Goal: Use online tool/utility: Utilize a website feature to perform a specific function

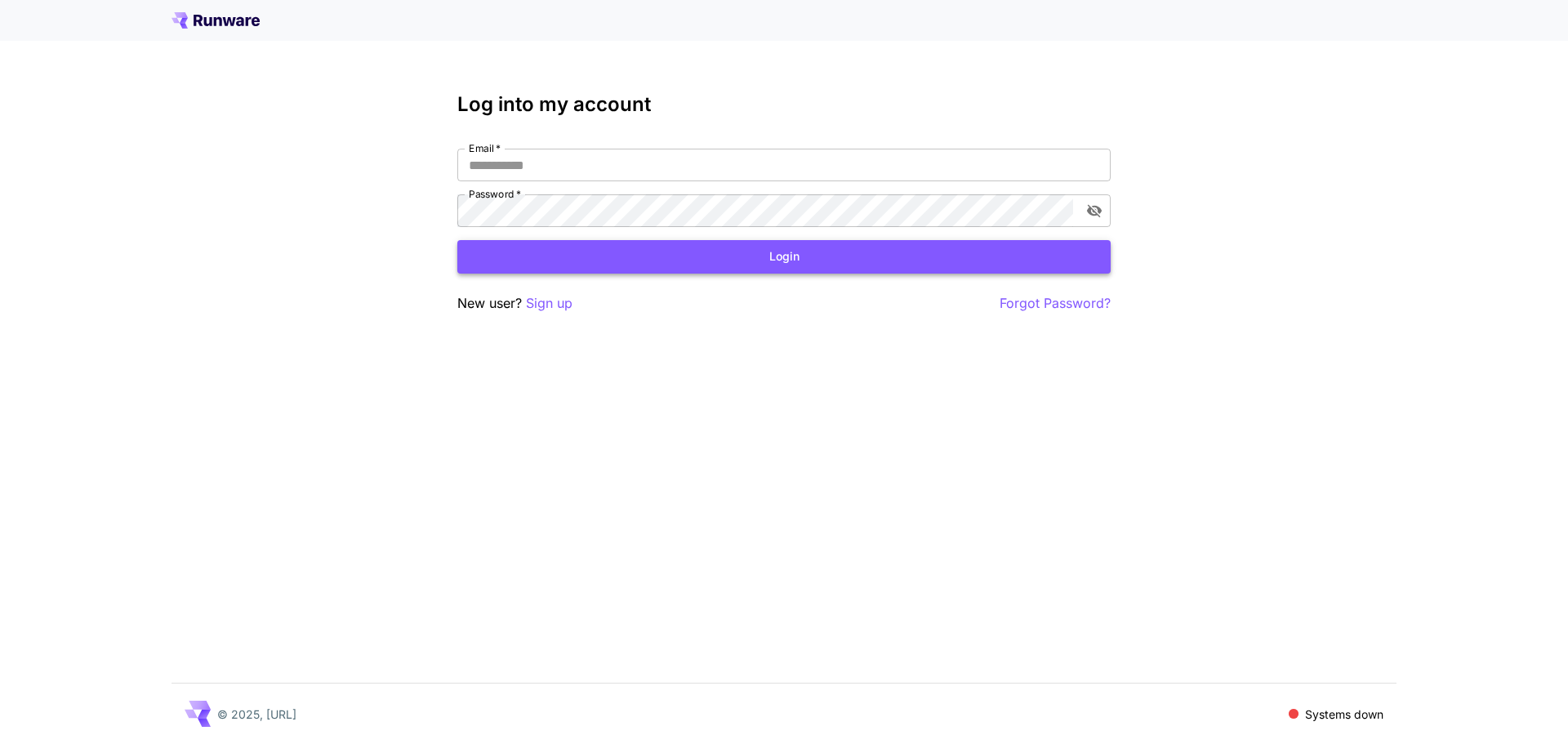
type input "**********"
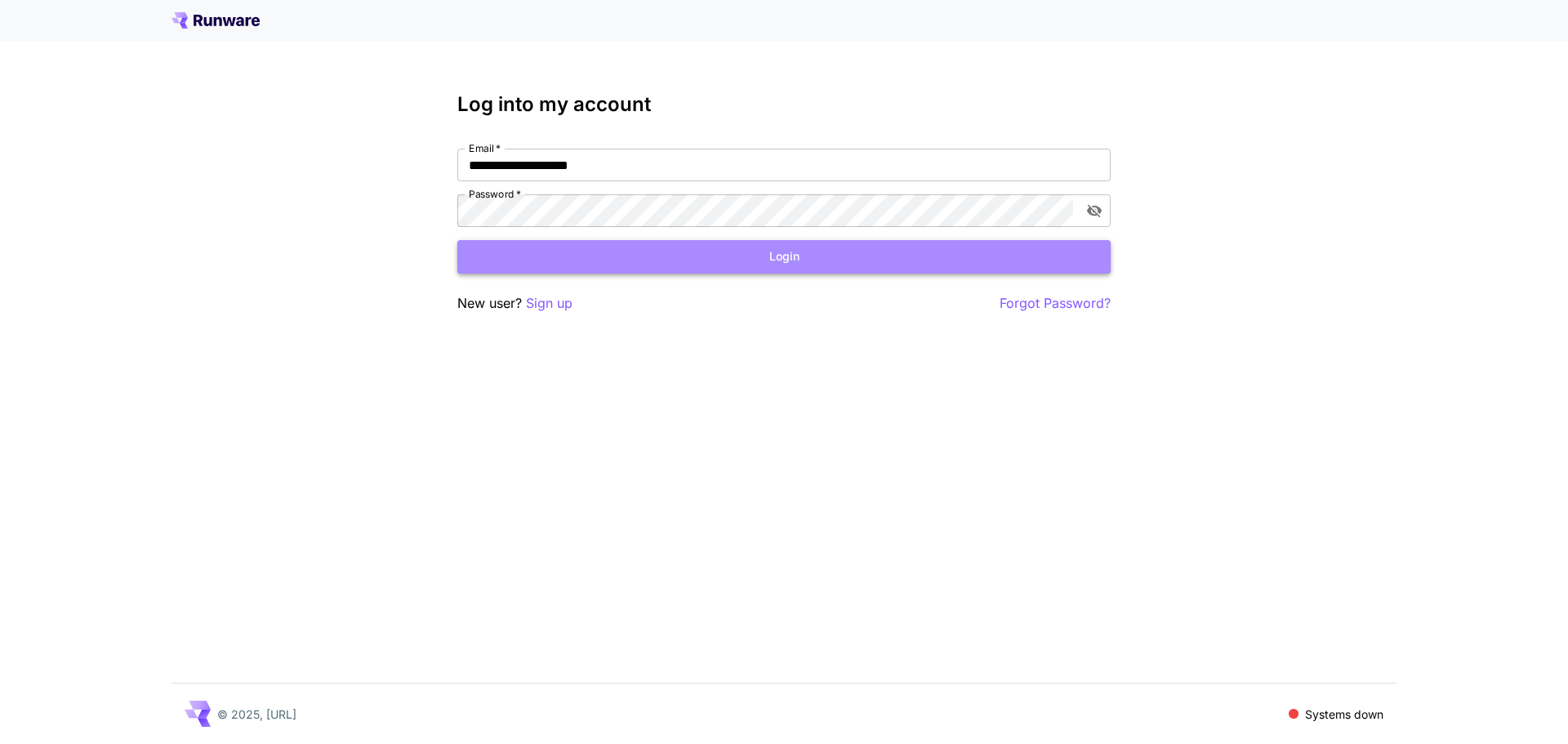
click at [768, 255] on button "Login" at bounding box center [783, 256] width 653 height 33
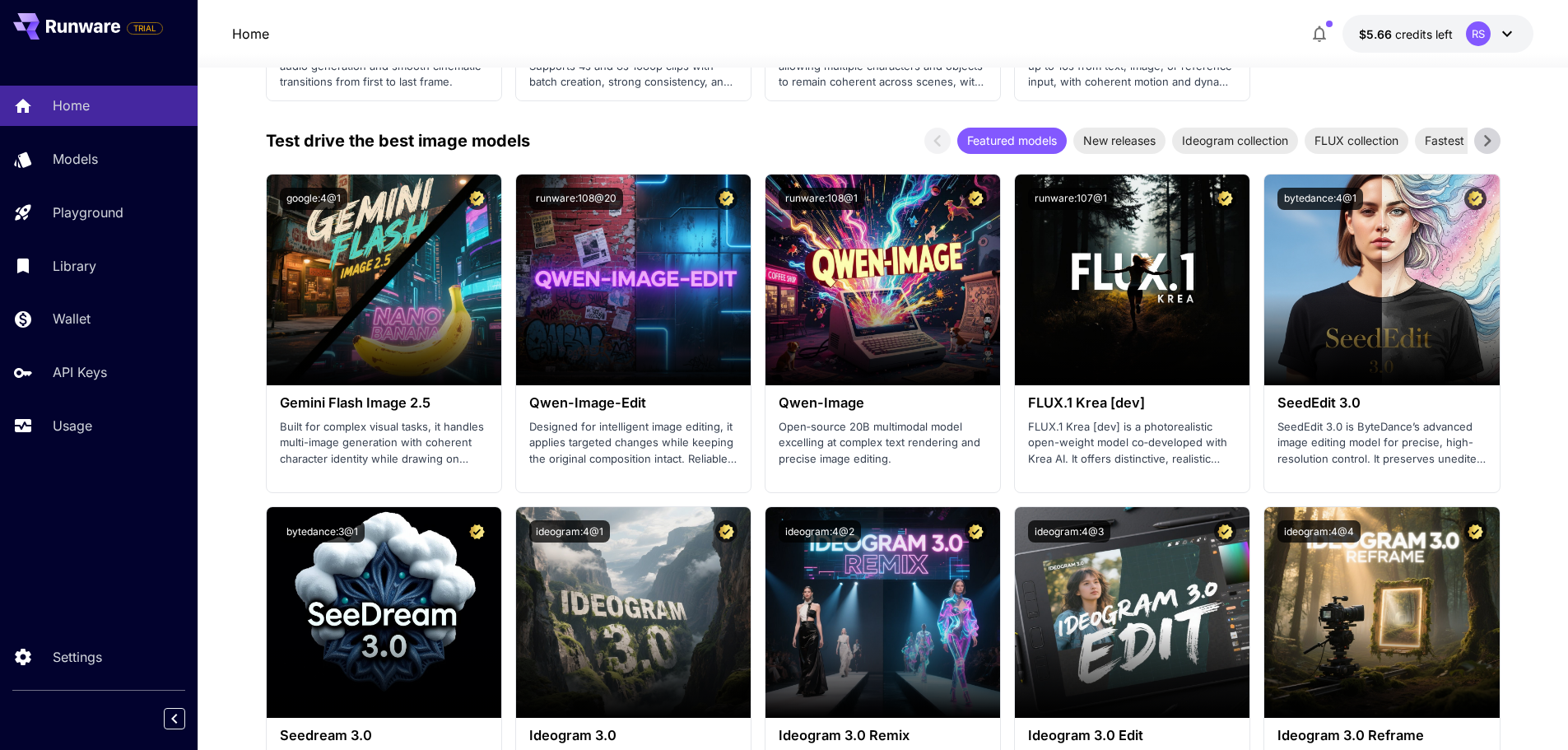
scroll to position [1728, 0]
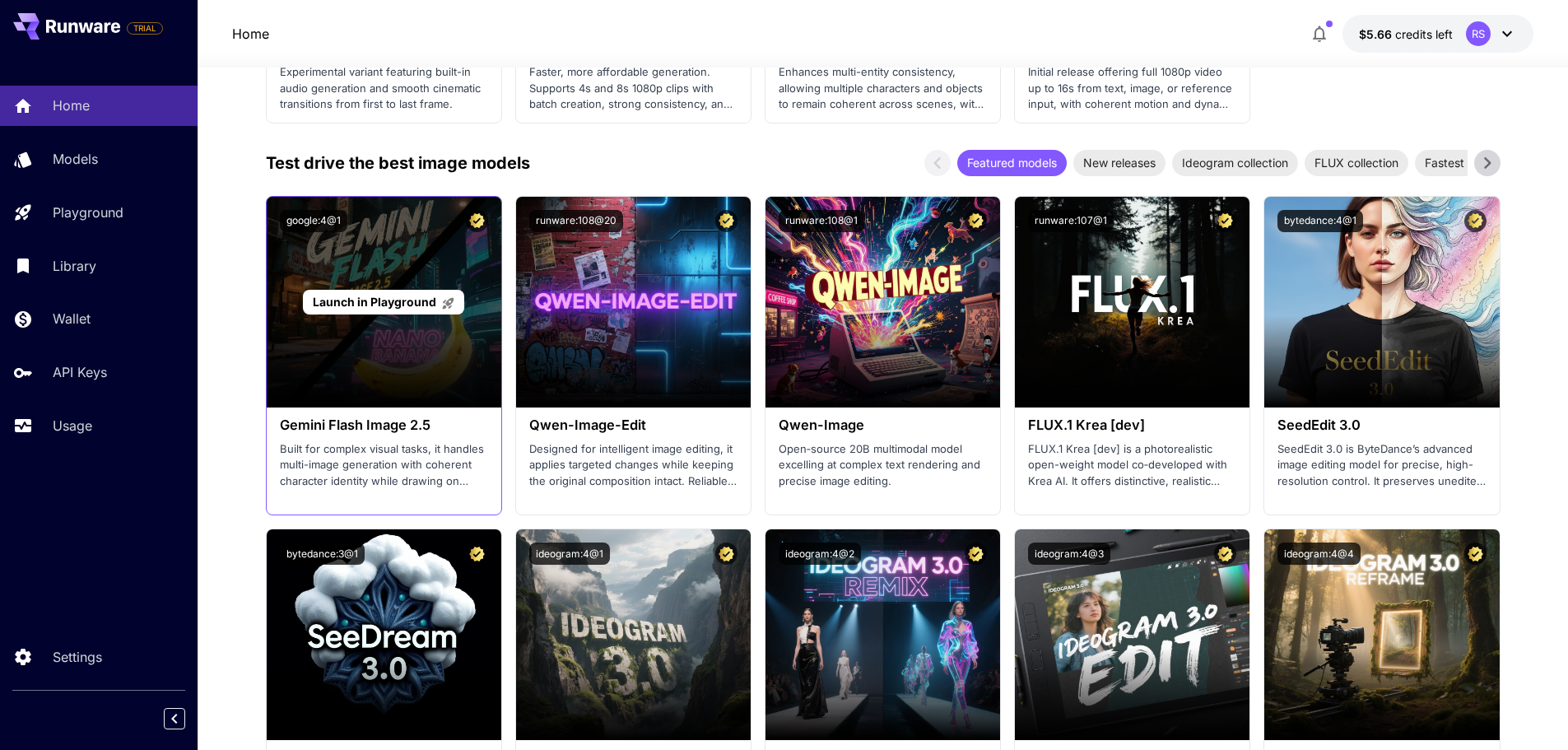
click at [400, 303] on span "Launch in Playground" at bounding box center [374, 301] width 123 height 14
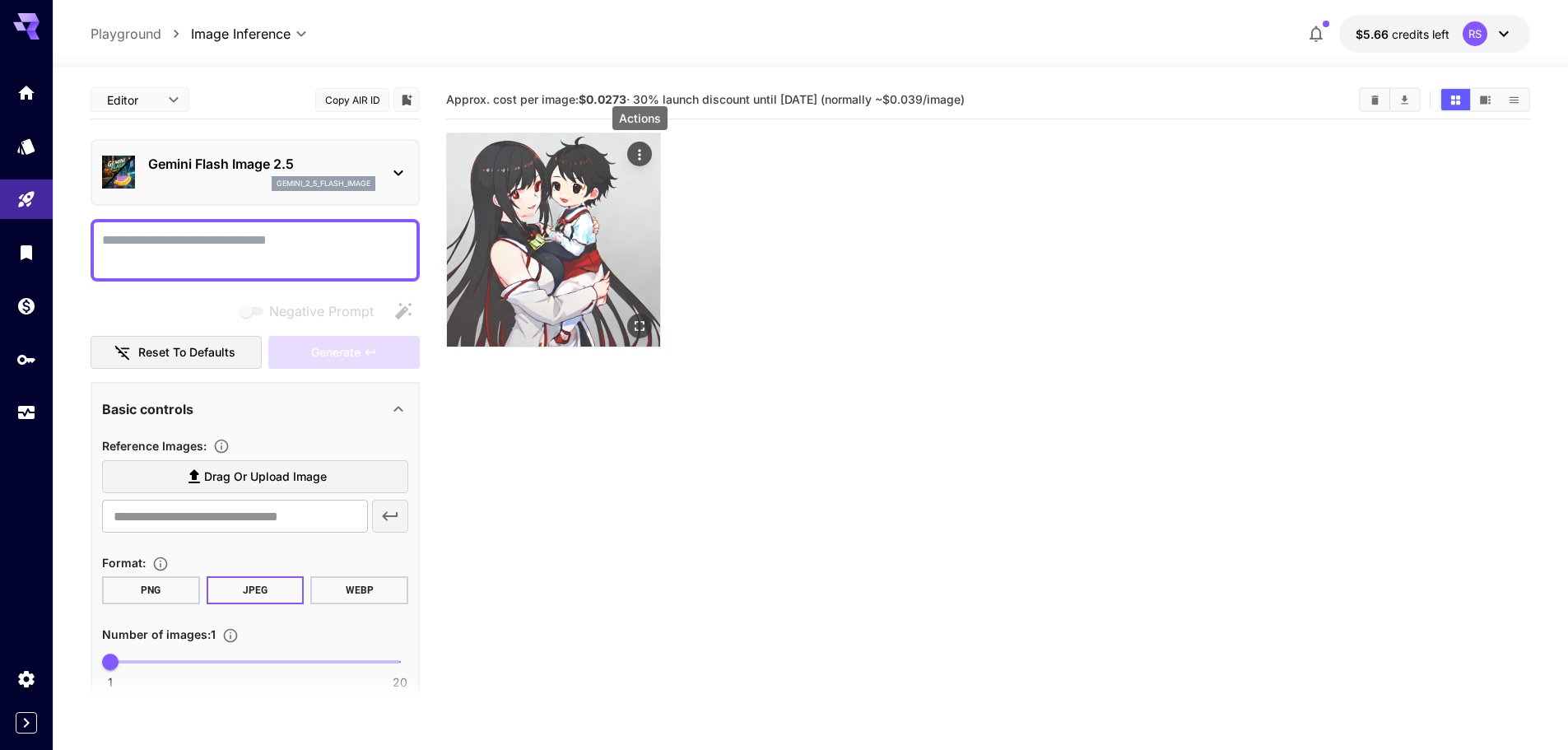
click at [645, 154] on icon "Actions" at bounding box center [639, 154] width 16 height 16
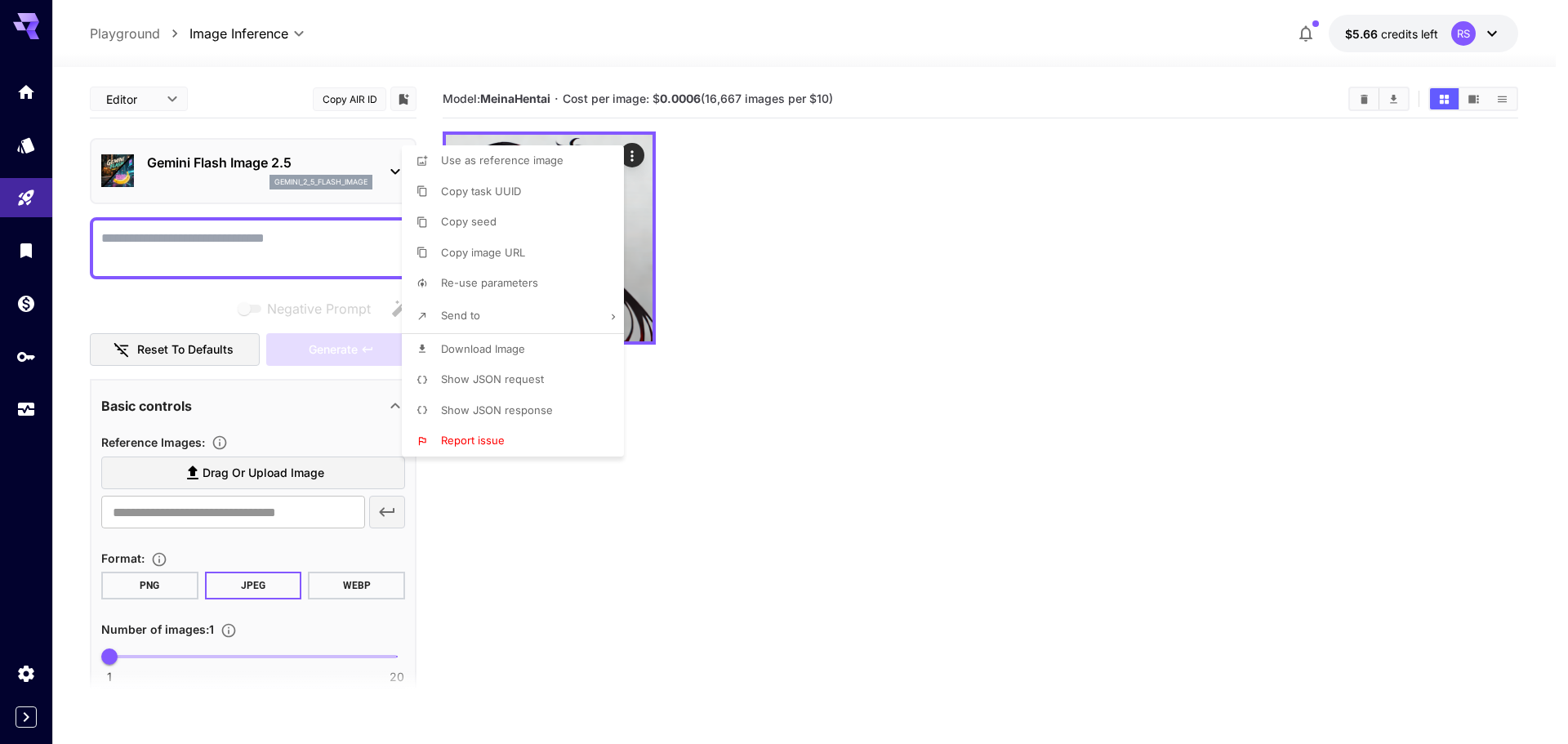
click at [809, 424] on div at bounding box center [784, 372] width 1568 height 744
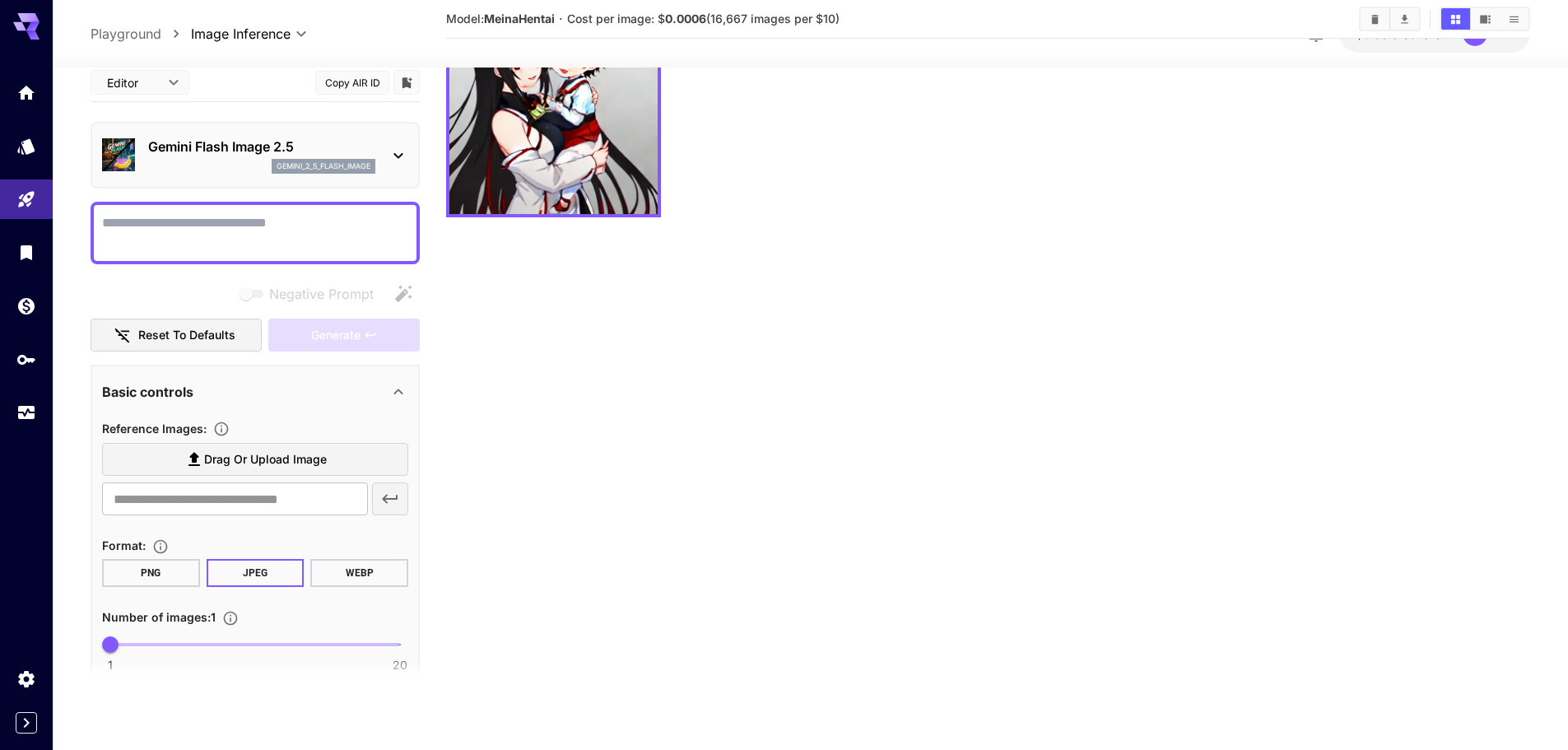
click at [810, 406] on section "Model: MeinaHentai · Cost per image: $ 0.0006 (16,667 images per $10)" at bounding box center [988, 325] width 1085 height 750
click at [350, 148] on p "Gemini Flash Image 2.5" at bounding box center [262, 146] width 227 height 20
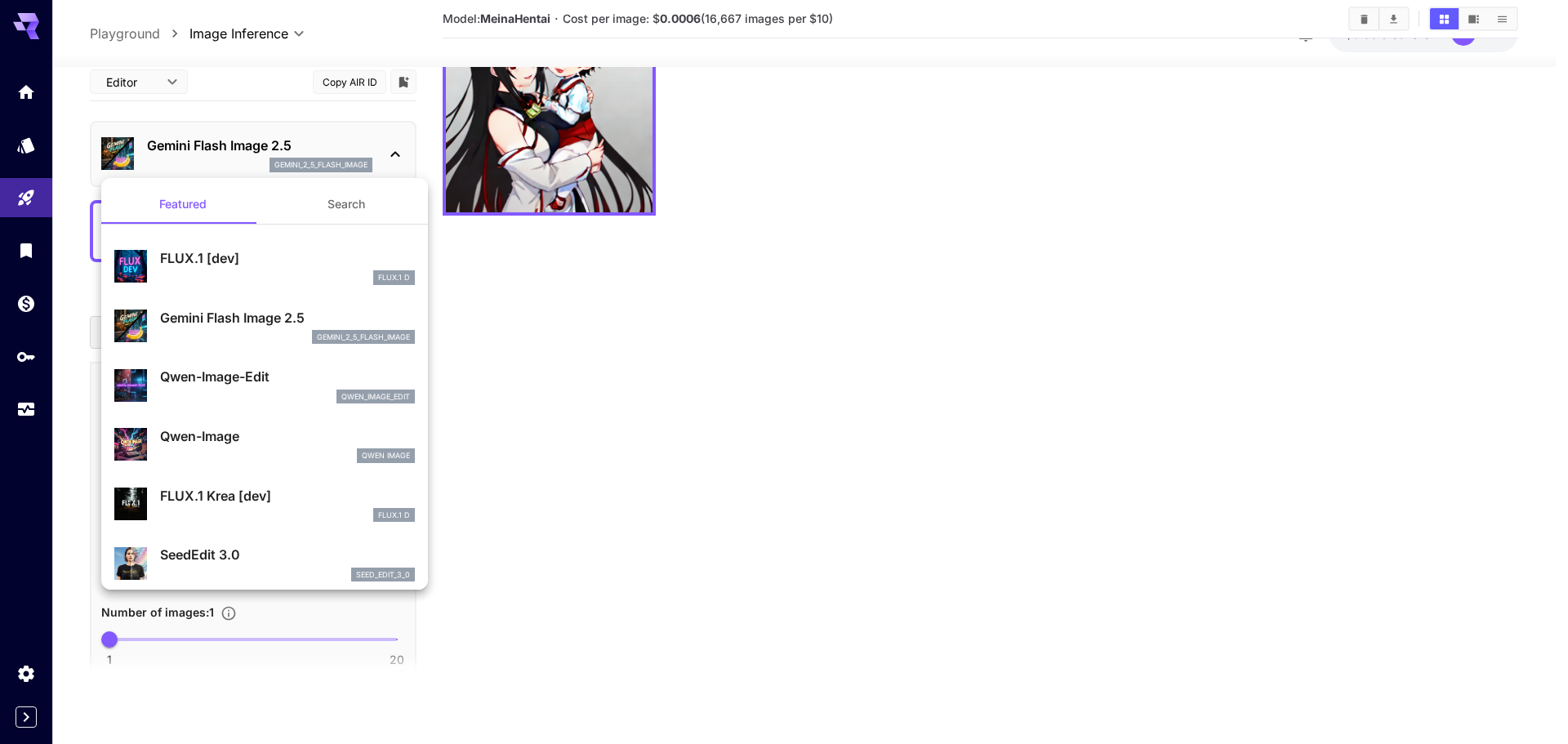
click at [302, 377] on p "Qwen-Image-Edit" at bounding box center [287, 376] width 255 height 20
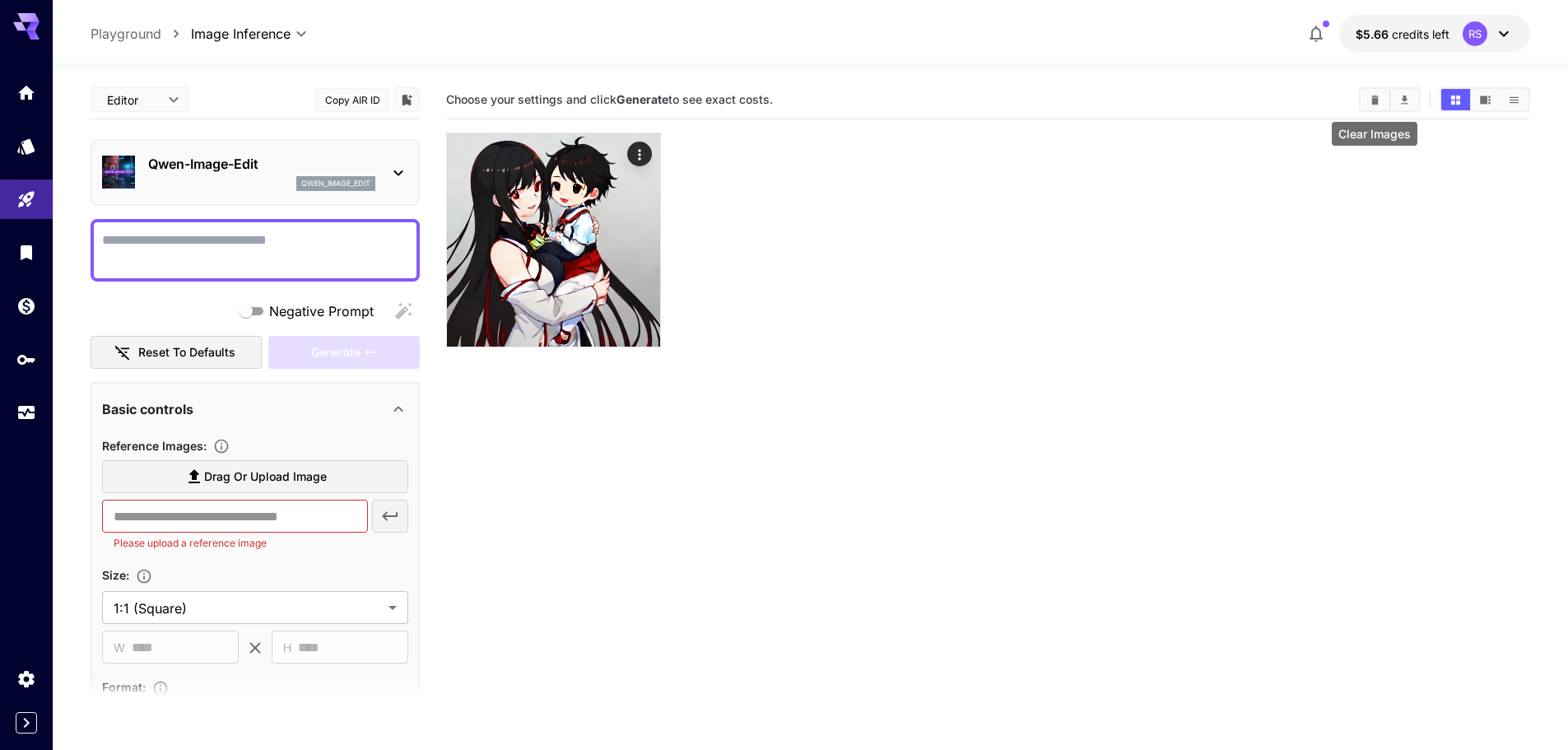
click at [1376, 104] on icon "Clear Images" at bounding box center [1375, 98] width 8 height 9
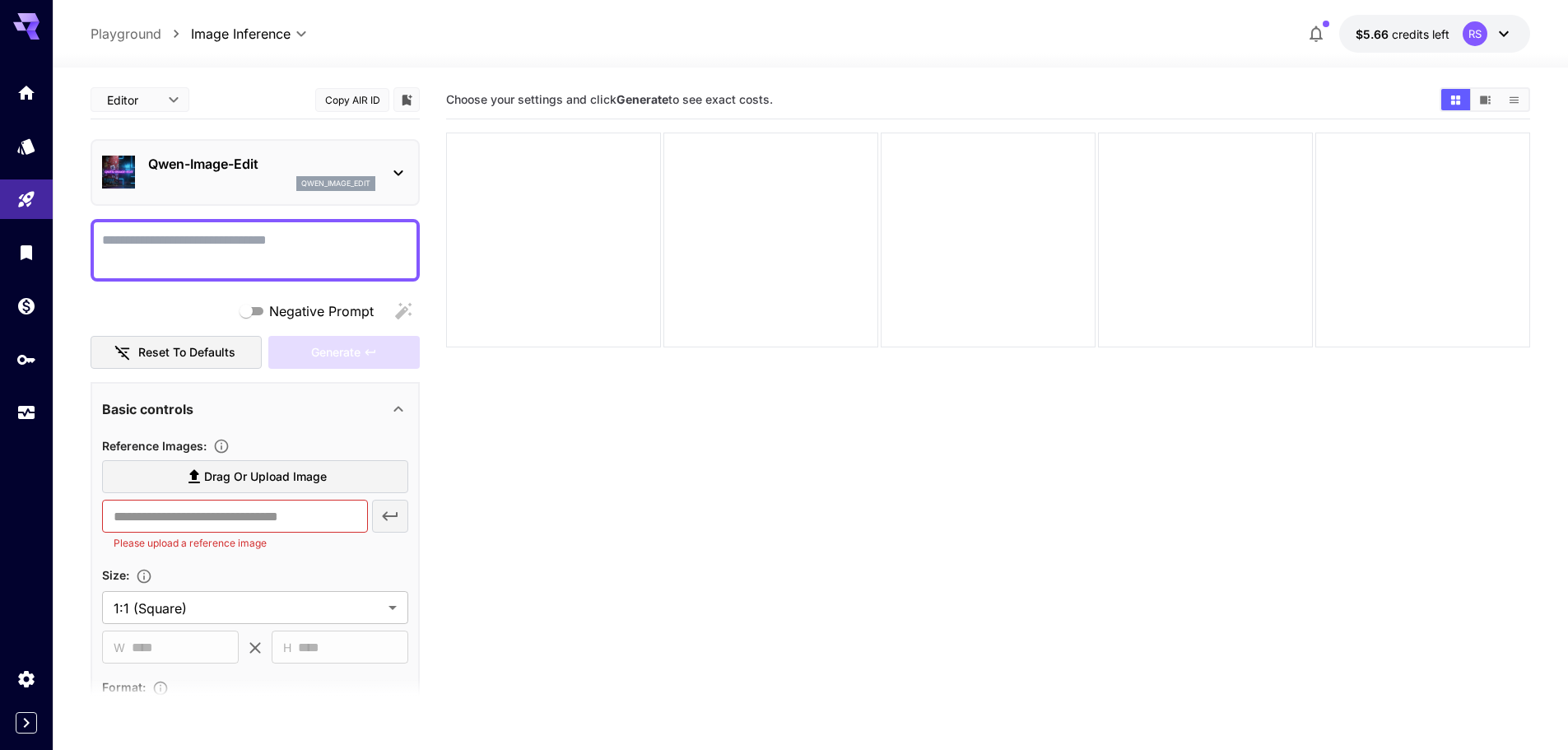
click at [240, 480] on span "Drag or upload image" at bounding box center [266, 477] width 122 height 21
click at [0, 0] on input "Drag or upload image" at bounding box center [0, 0] width 0 height 0
type input "**********"
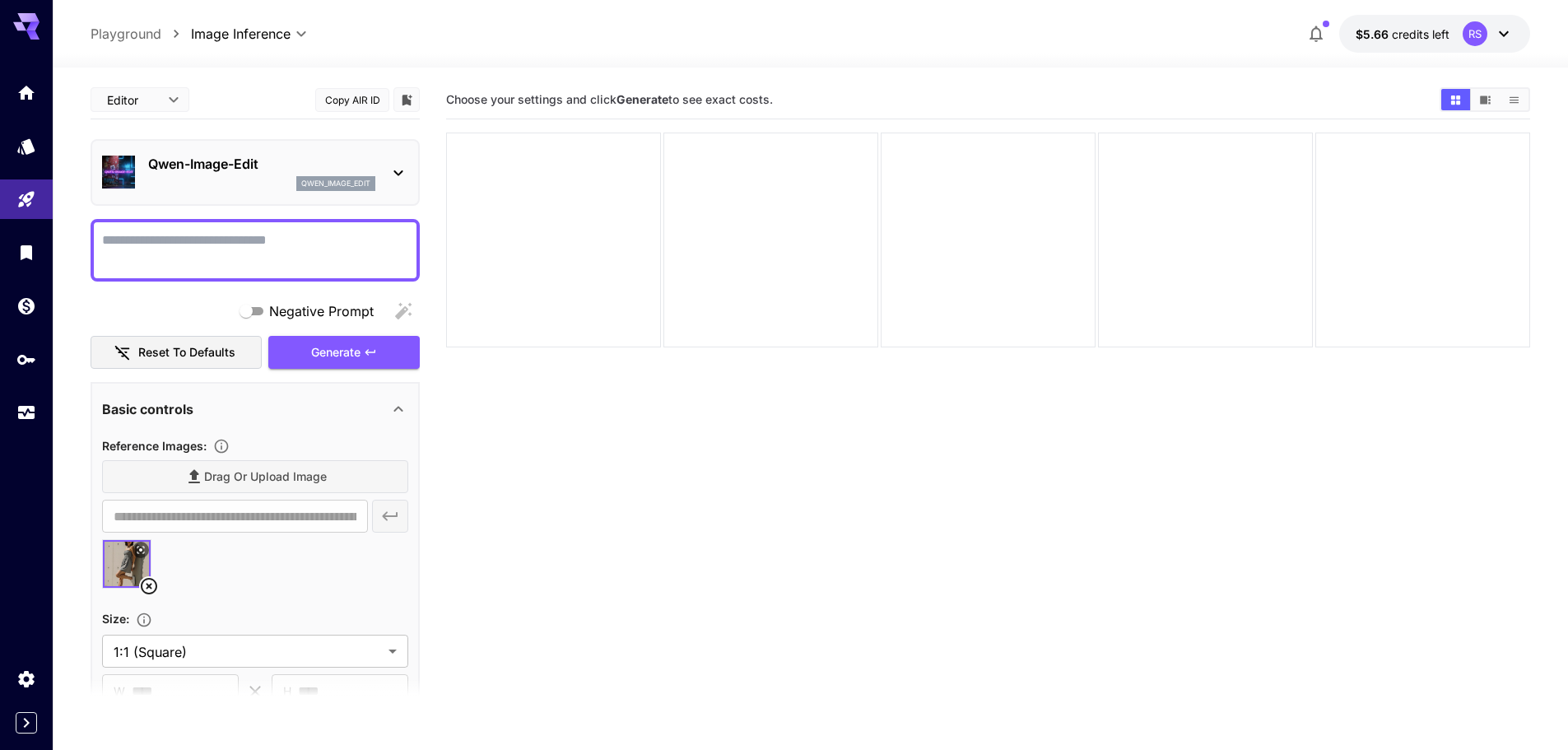
click at [177, 242] on textarea "Negative Prompt" at bounding box center [255, 249] width 306 height 39
drag, startPoint x: 300, startPoint y: 241, endPoint x: 251, endPoint y: 241, distance: 49.0
click at [251, 241] on textarea "**********" at bounding box center [255, 249] width 306 height 39
type textarea "**********"
click at [693, 500] on section "Choose your settings and click Generate to see exact costs." at bounding box center [988, 455] width 1085 height 750
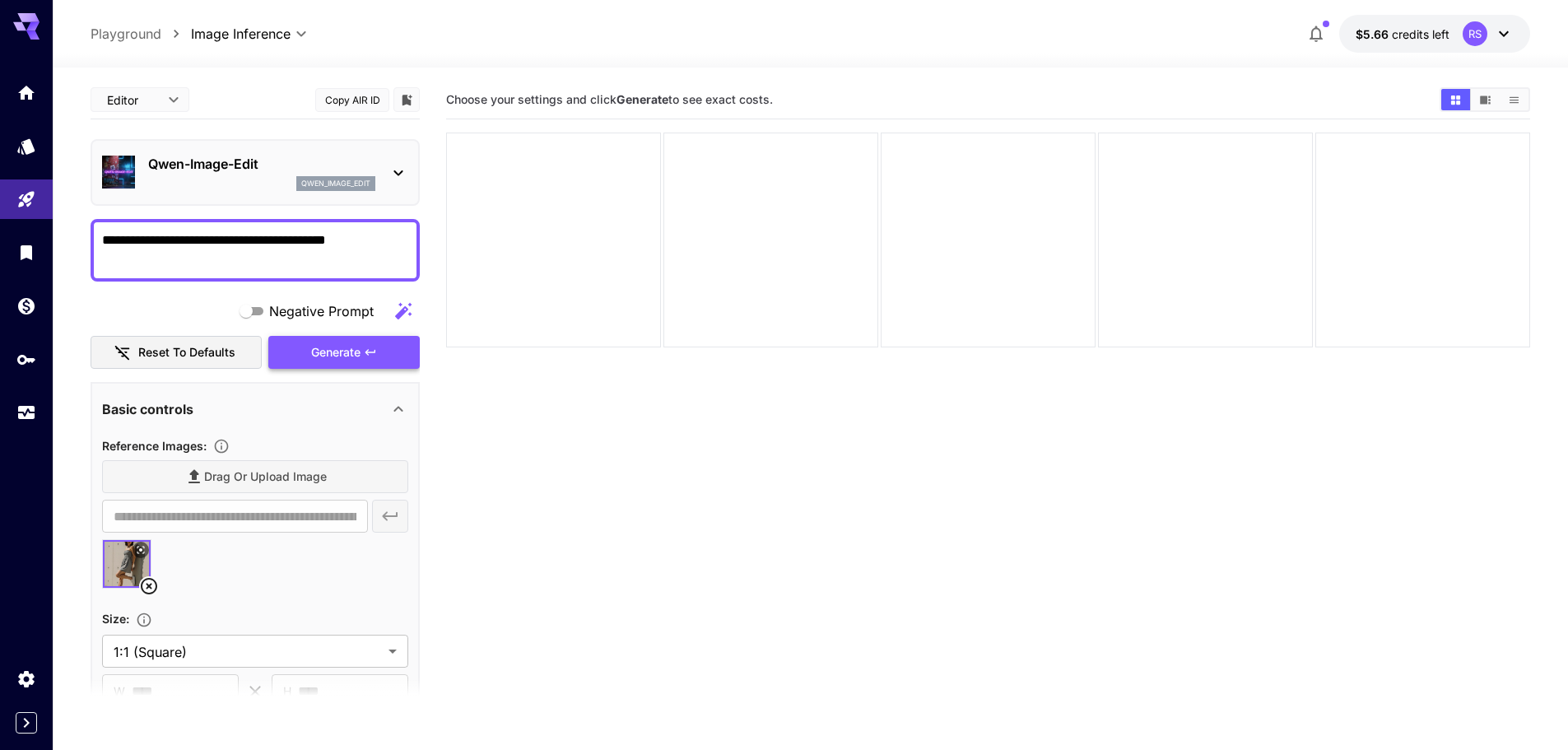
click at [356, 364] on button "Generate" at bounding box center [344, 352] width 152 height 33
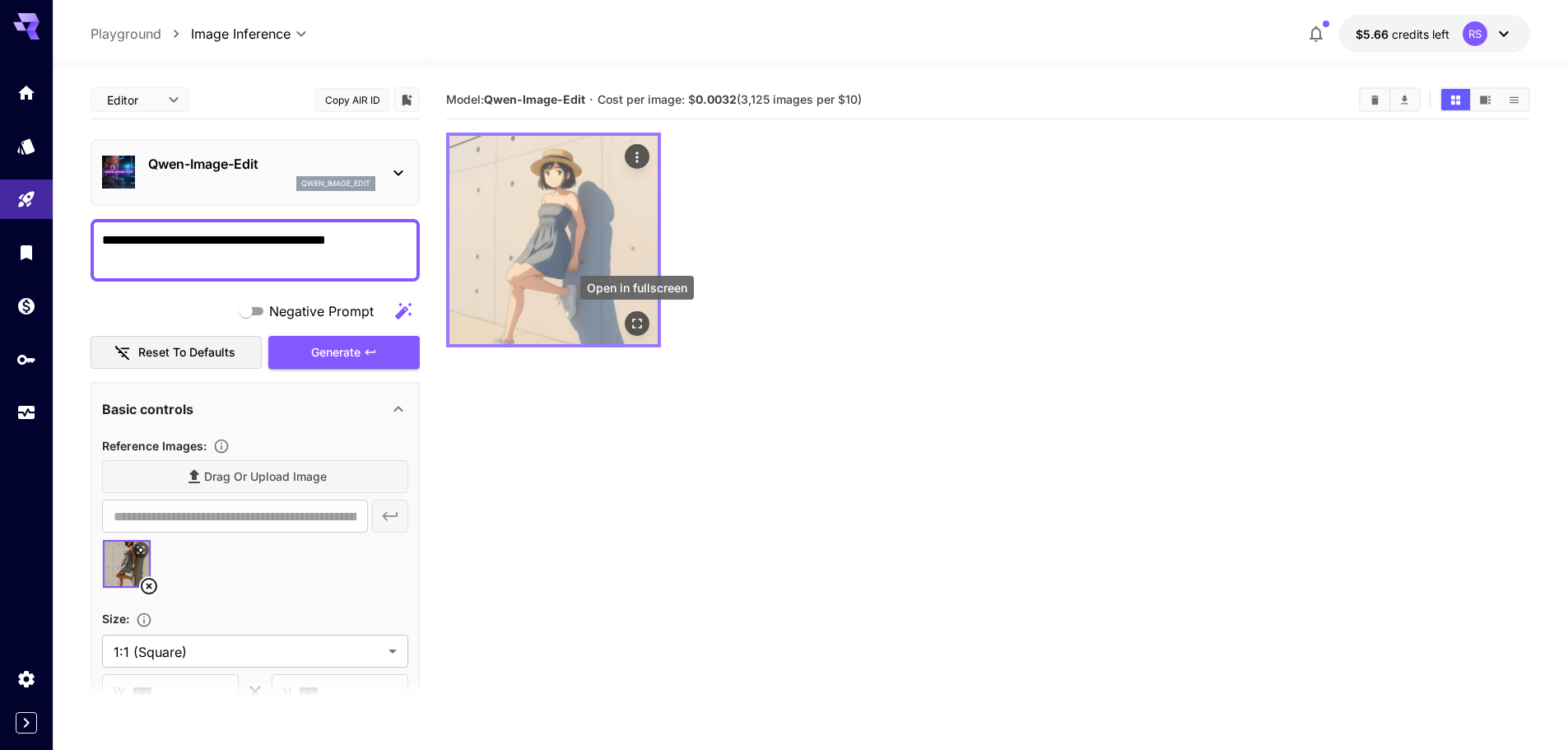
click at [644, 326] on icon "Open in fullscreen" at bounding box center [636, 323] width 16 height 16
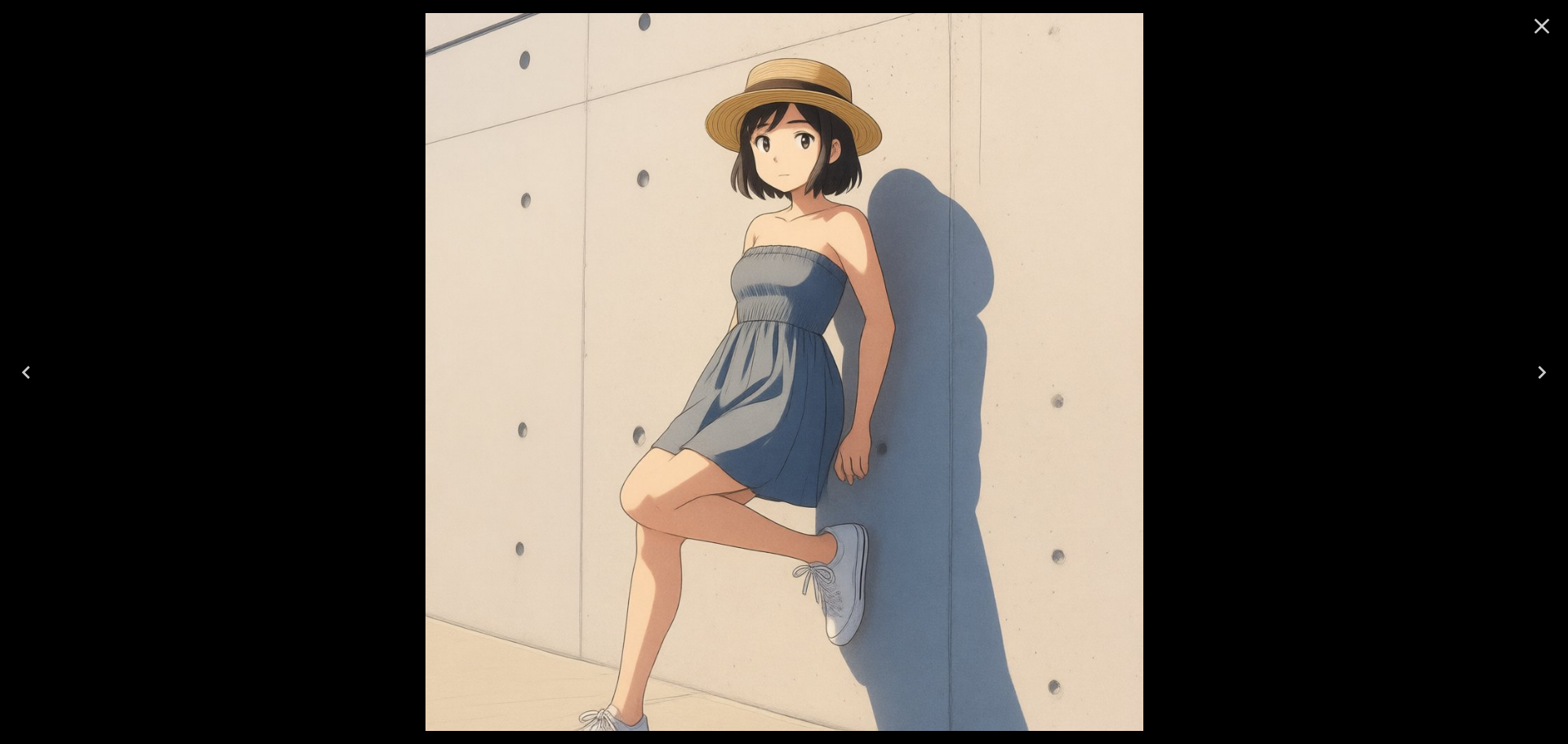
click at [1530, 36] on icon "Close" at bounding box center [1542, 27] width 27 height 27
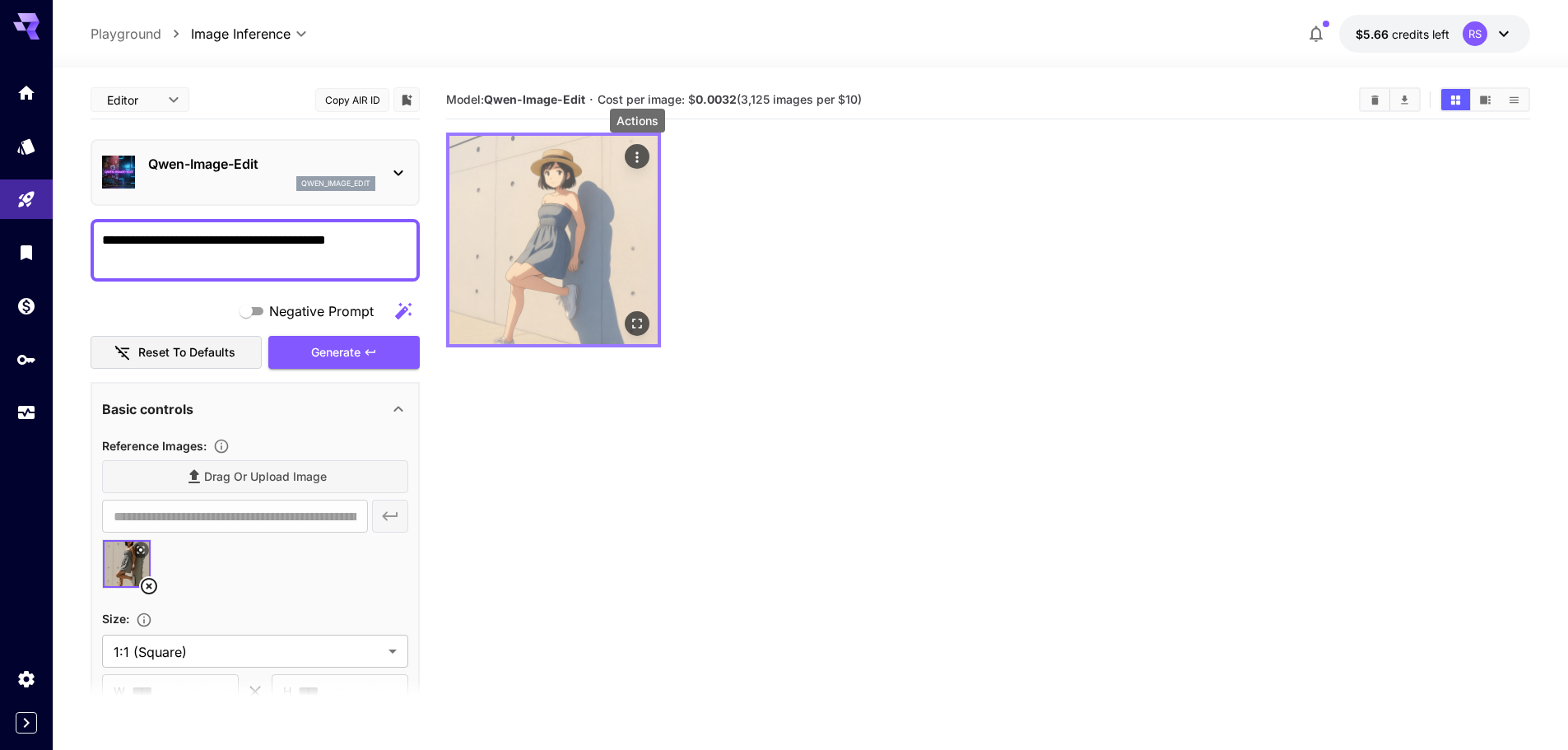
click at [634, 157] on icon "Actions" at bounding box center [636, 157] width 16 height 16
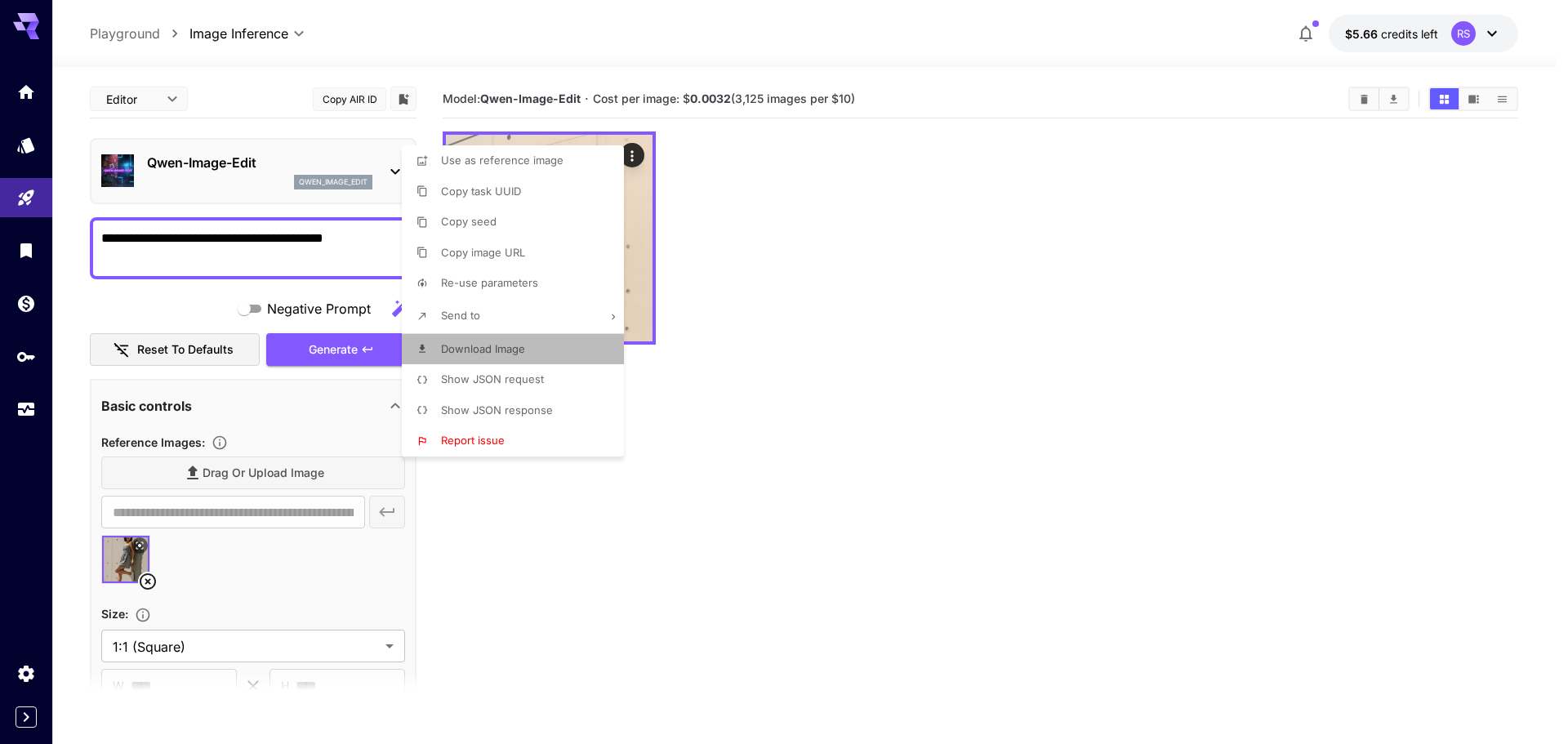
click at [501, 347] on span "Download Image" at bounding box center [483, 349] width 84 height 13
click at [1030, 464] on div at bounding box center [784, 372] width 1568 height 744
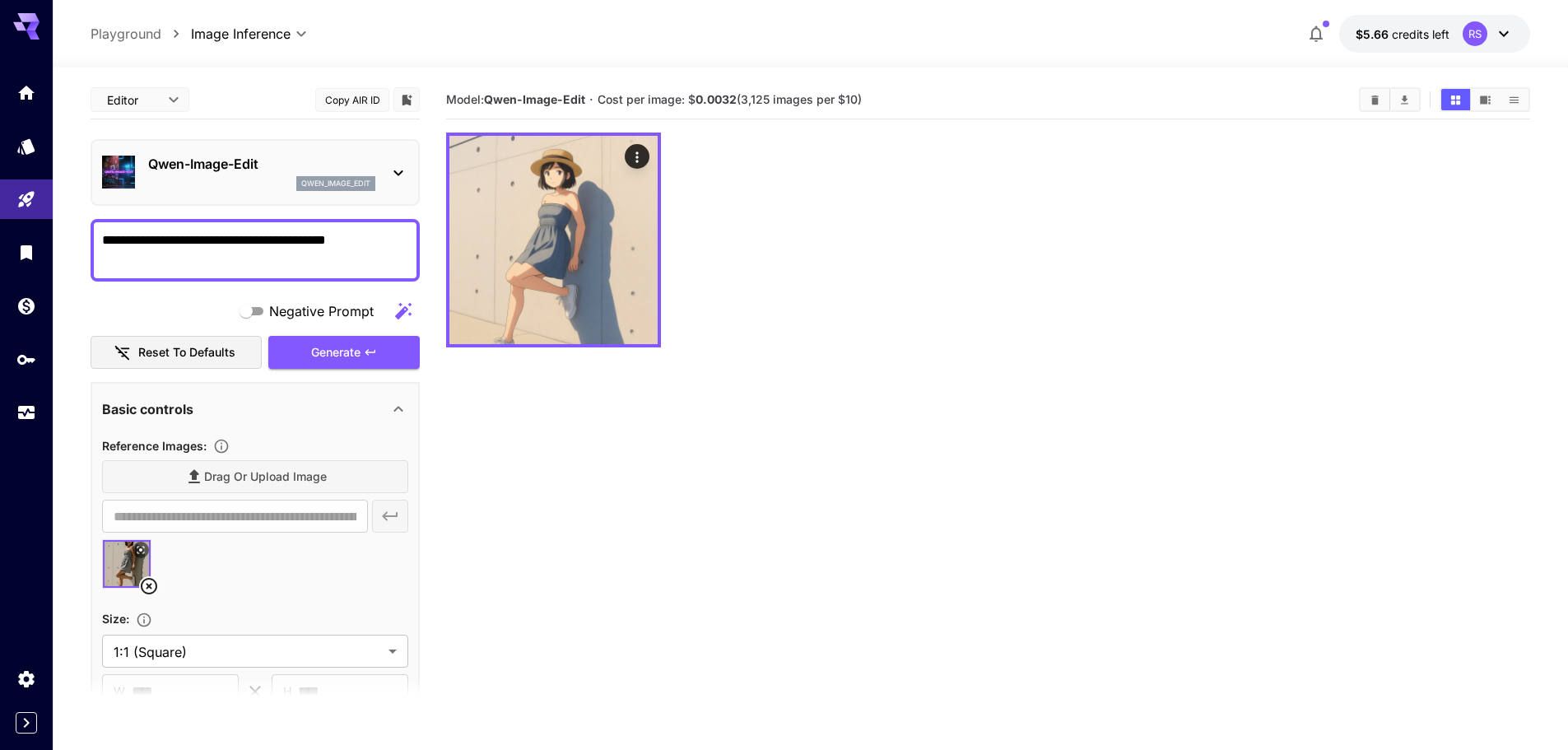
click at [1150, 340] on div at bounding box center [988, 240] width 1085 height 215
click at [1318, 35] on icon "button" at bounding box center [1316, 33] width 20 height 20
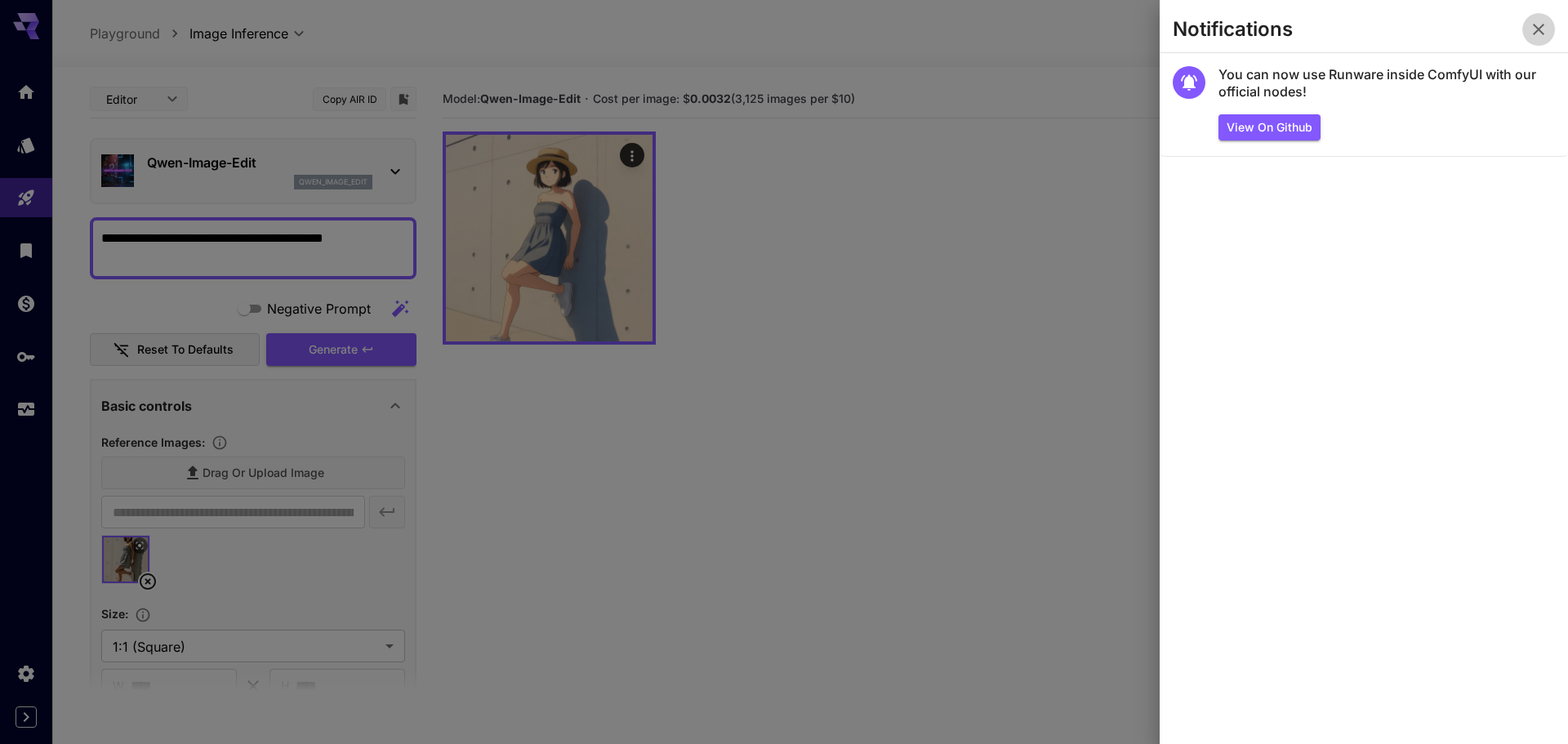
click at [1545, 30] on icon "button" at bounding box center [1539, 29] width 20 height 20
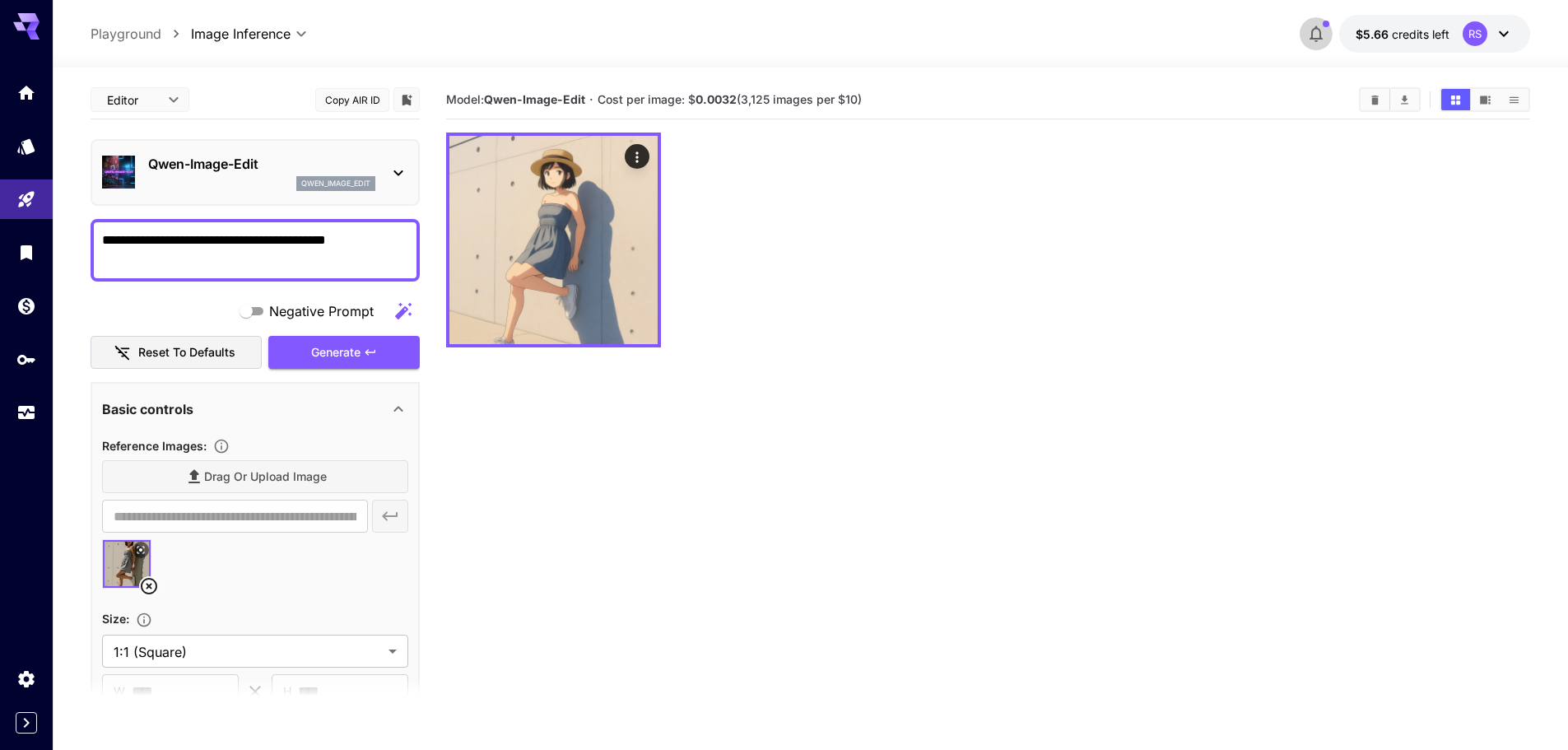
click at [1325, 35] on icon "button" at bounding box center [1316, 33] width 20 height 20
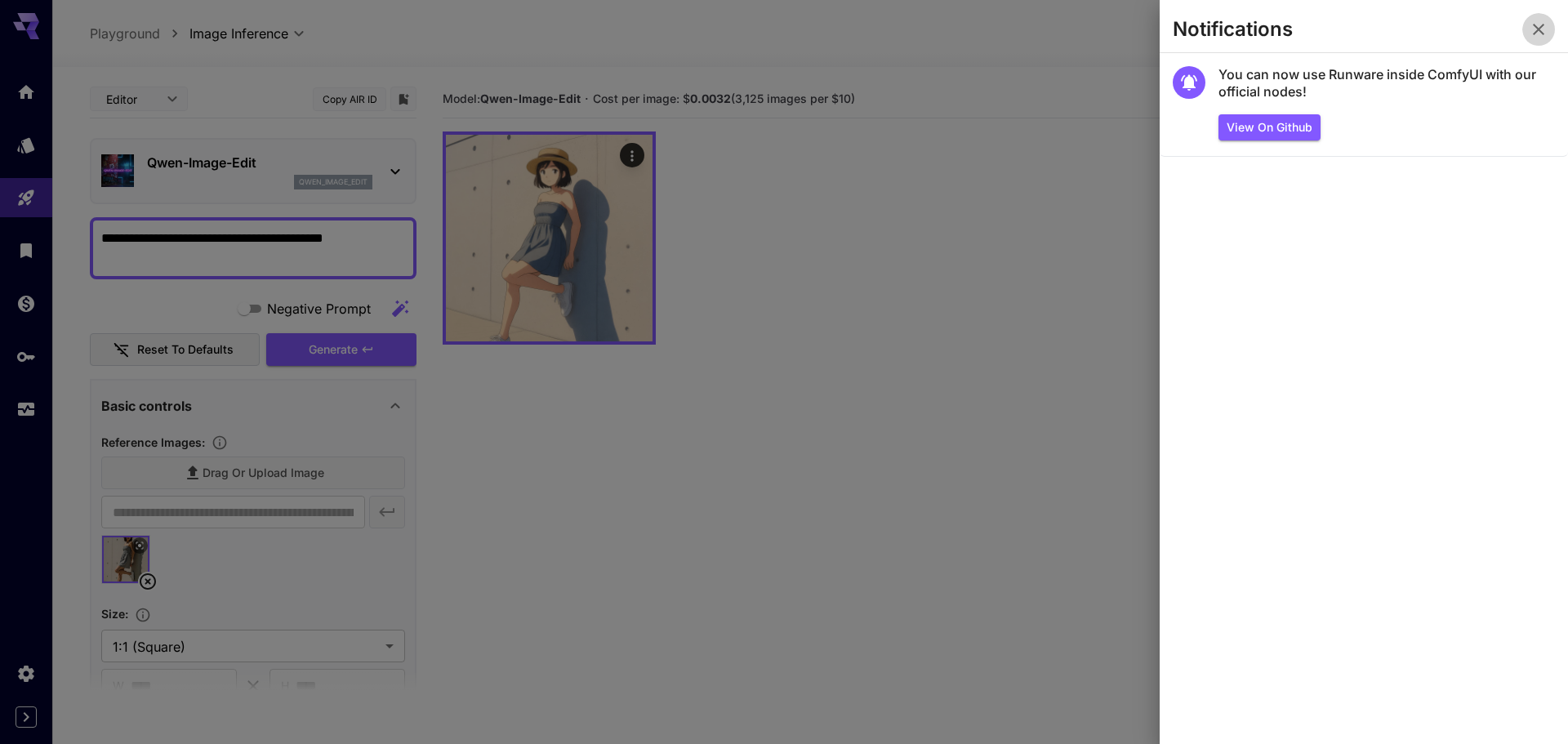
click at [1535, 31] on icon "button" at bounding box center [1539, 29] width 20 height 20
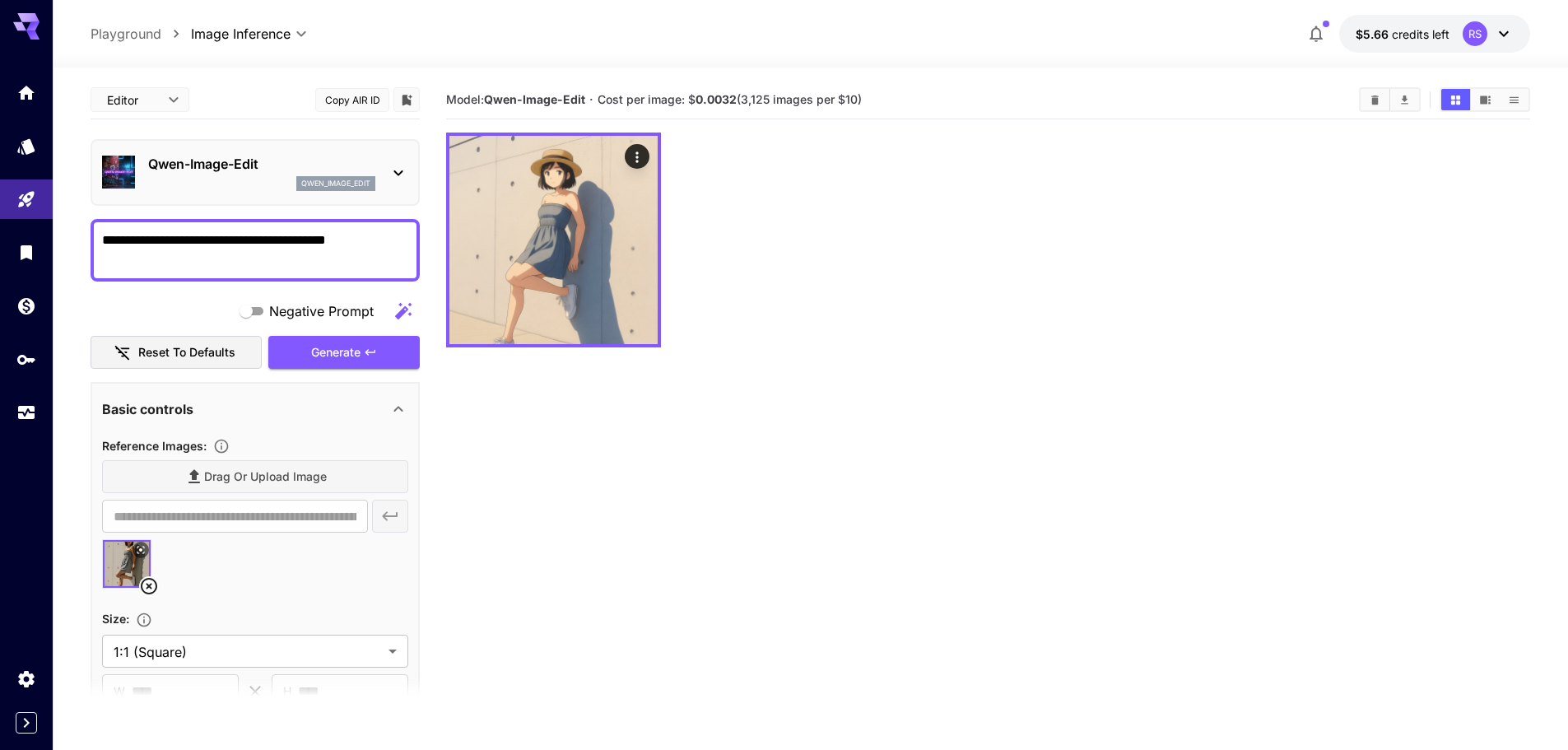
click at [324, 163] on p "Qwen-Image-Edit" at bounding box center [262, 163] width 227 height 20
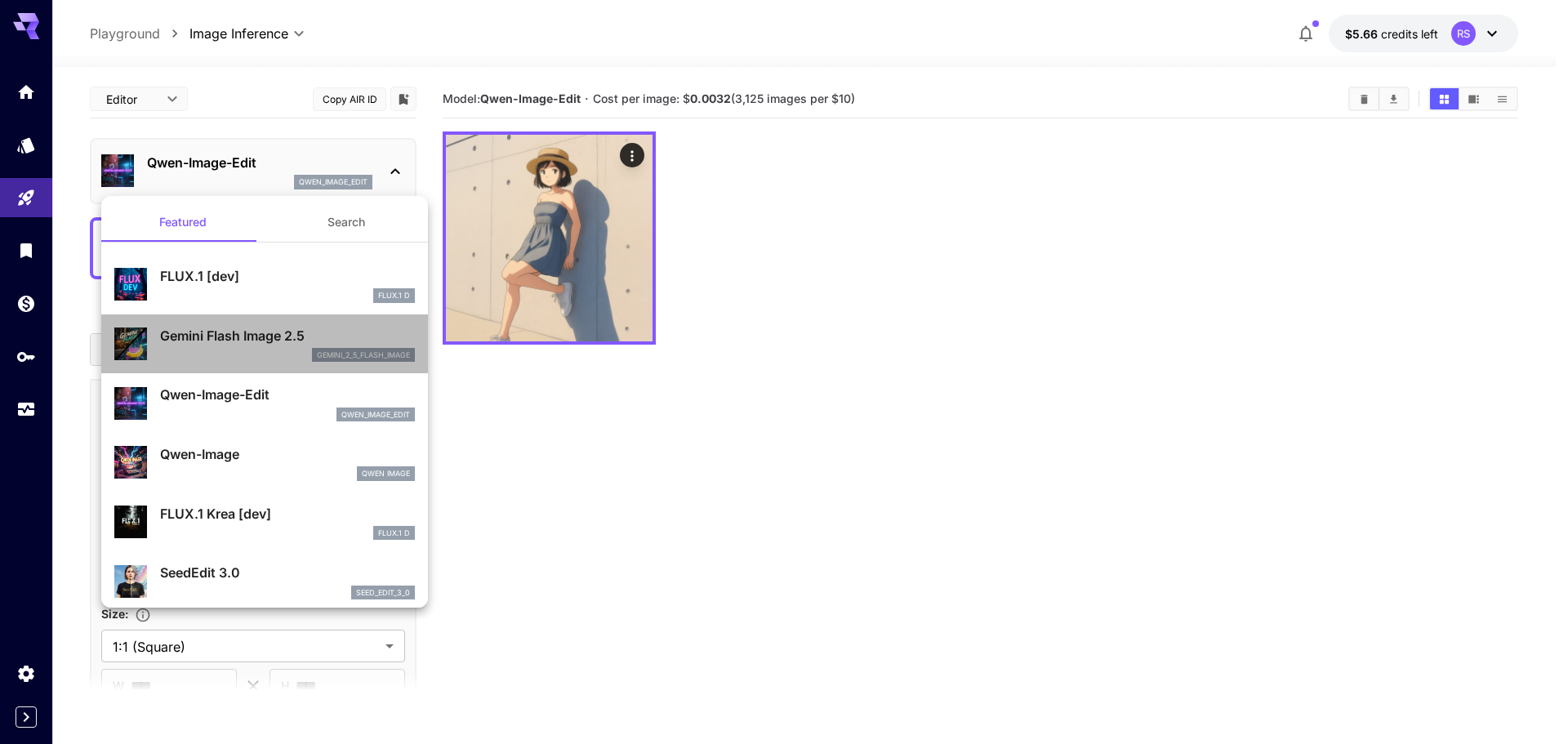
click at [280, 343] on p "Gemini Flash Image 2.5" at bounding box center [287, 336] width 255 height 20
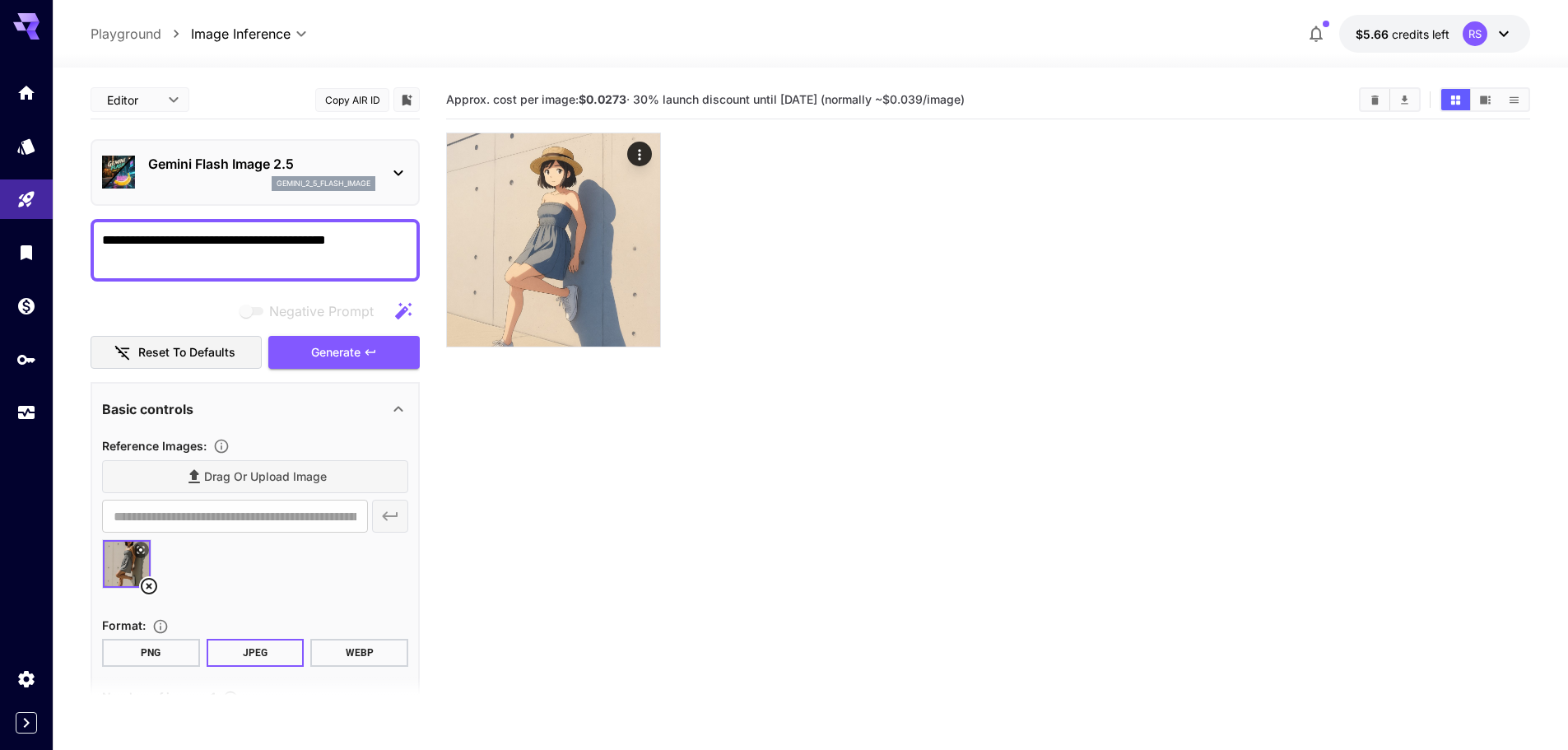
click at [326, 179] on p "gemini_2_5_flash_image" at bounding box center [323, 183] width 94 height 11
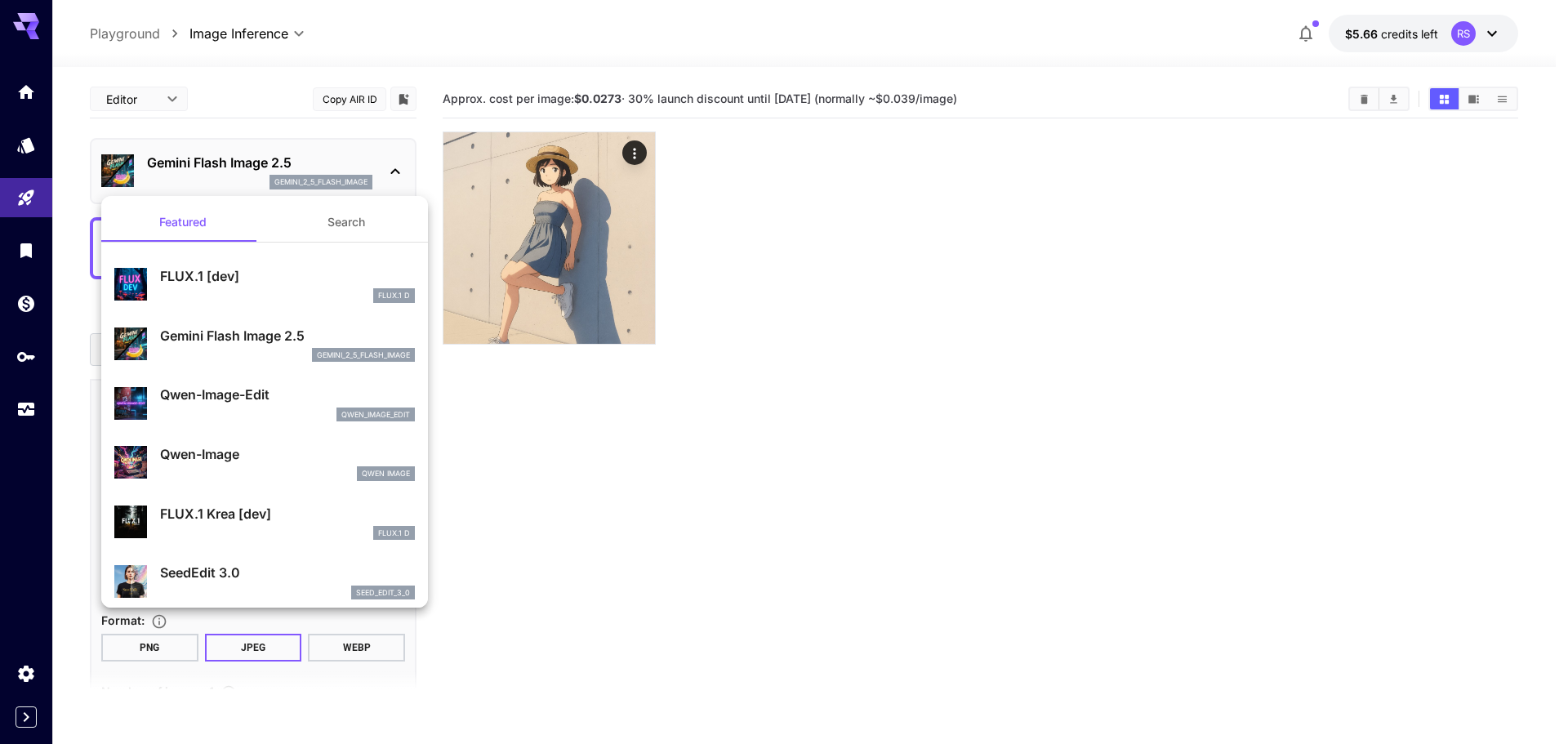
click at [627, 442] on div at bounding box center [784, 372] width 1568 height 744
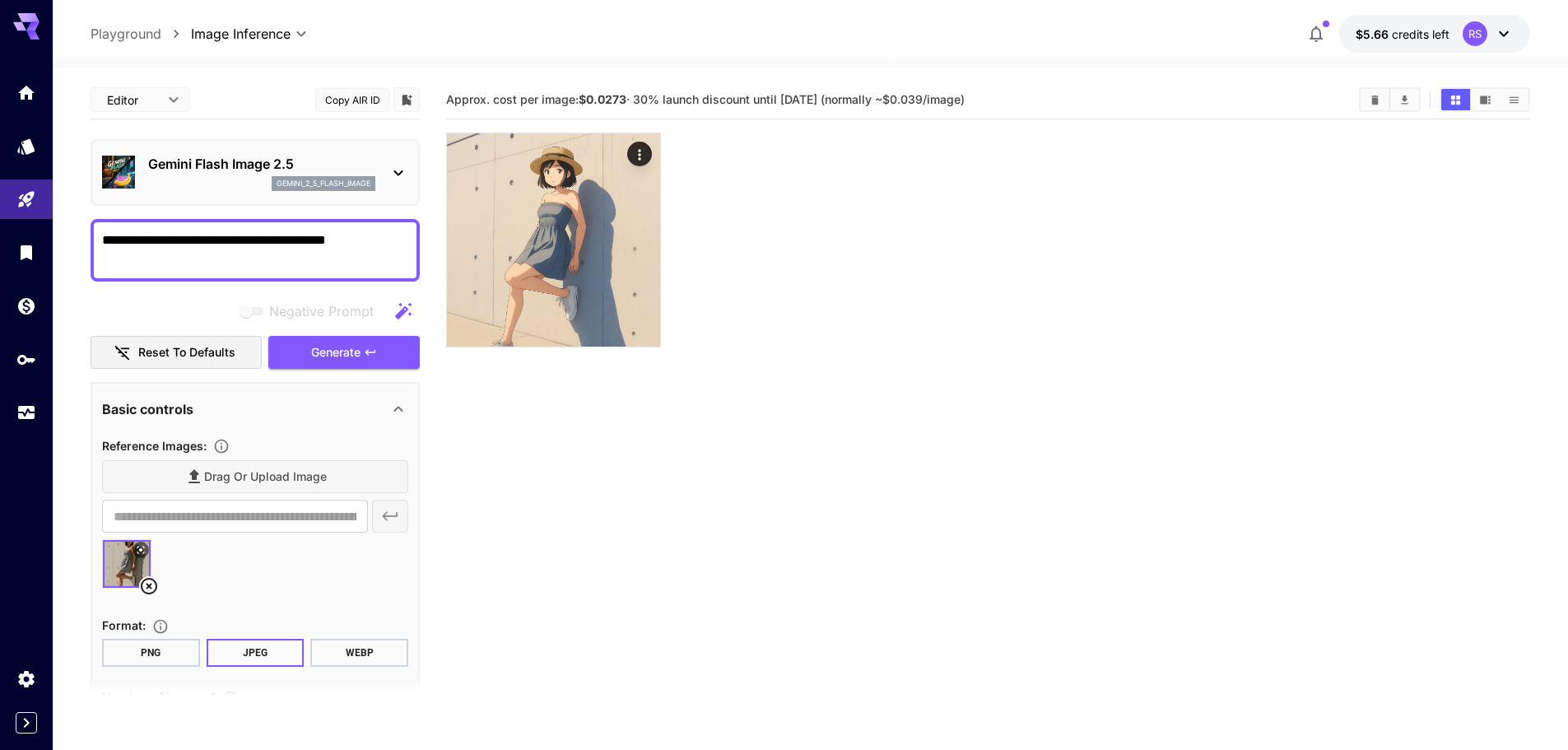
click at [150, 585] on icon at bounding box center [149, 586] width 20 height 20
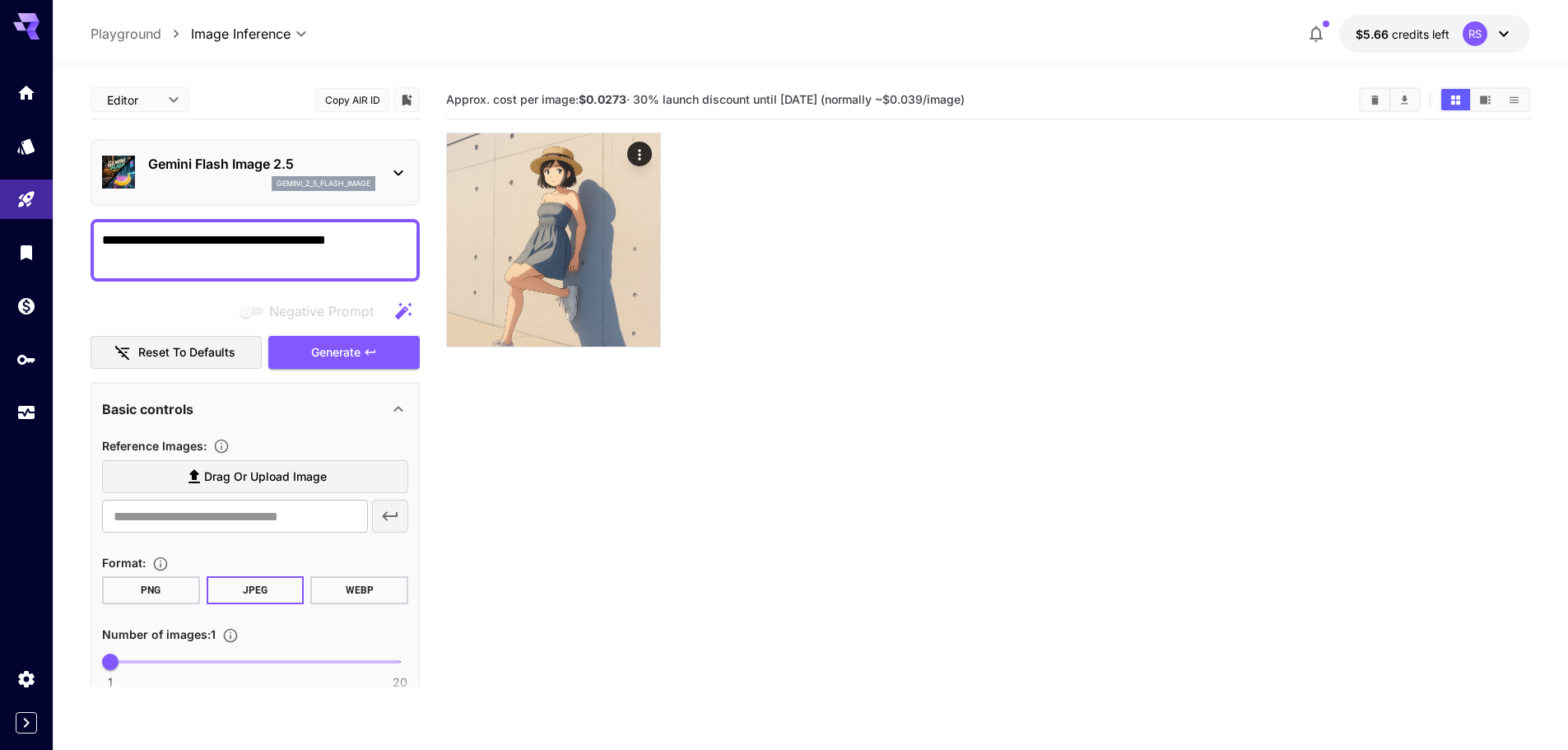
click at [24, 23] on icon at bounding box center [27, 27] width 27 height 27
click at [27, 23] on icon at bounding box center [27, 27] width 27 height 27
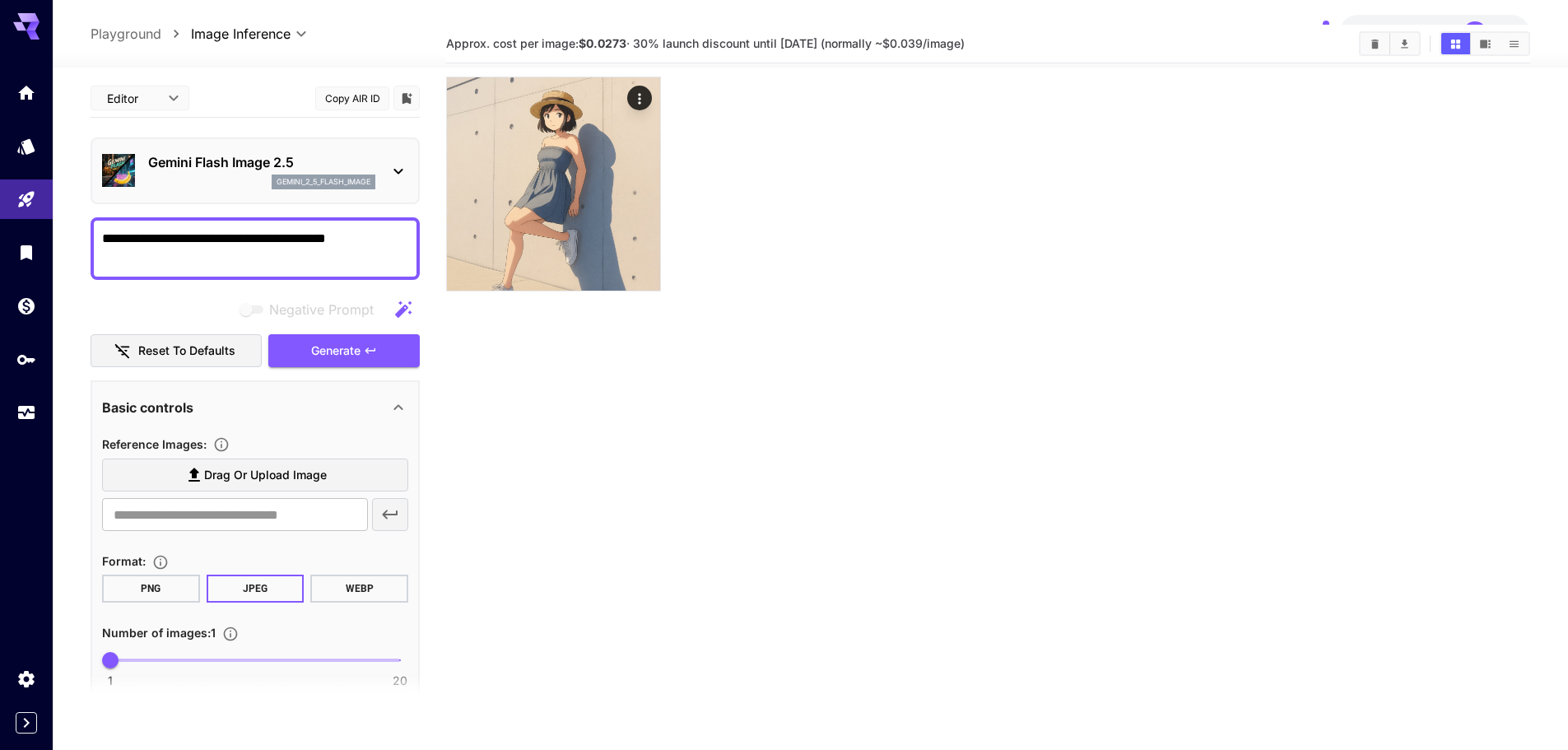
scroll to position [130, 0]
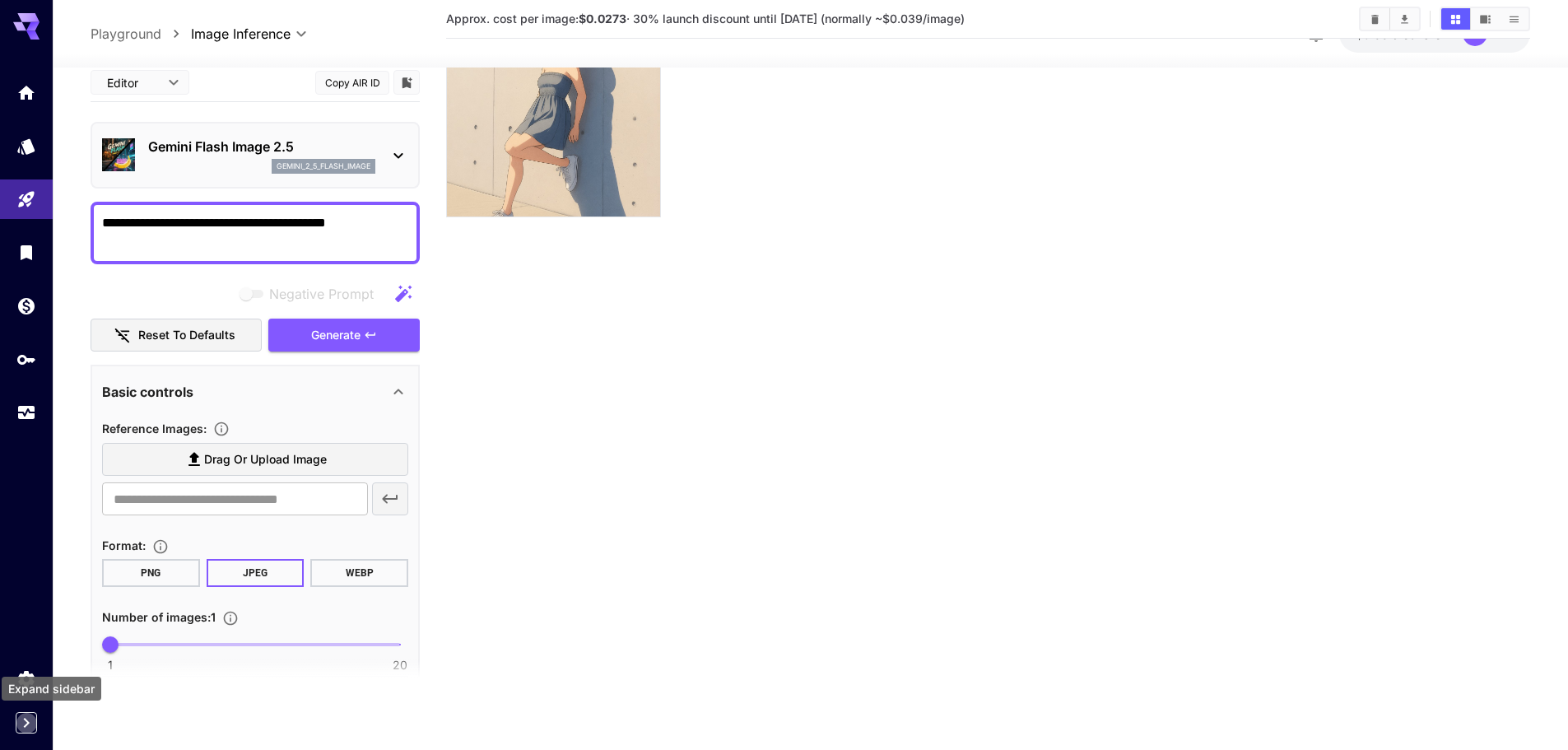
click at [27, 720] on icon "Expand sidebar" at bounding box center [27, 722] width 6 height 10
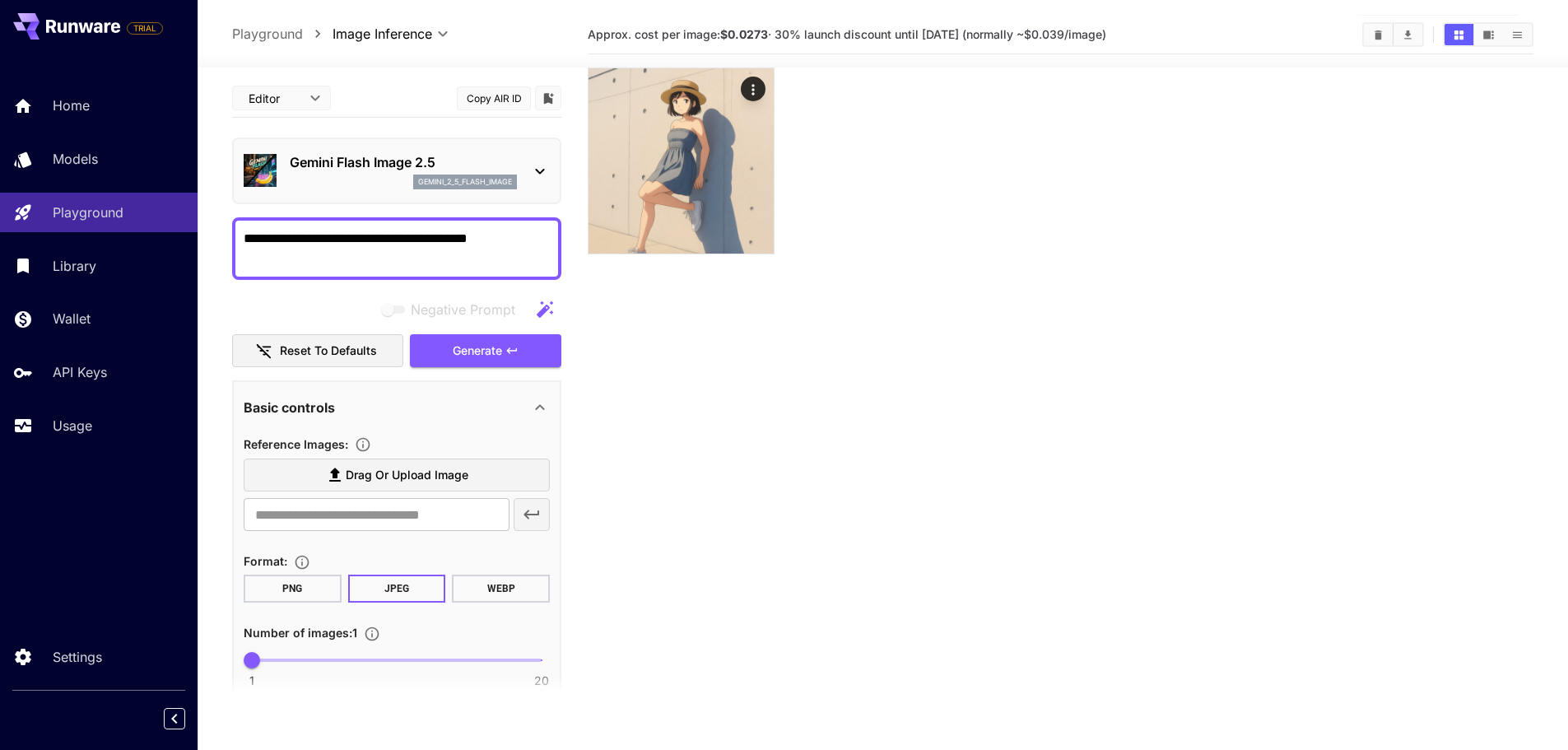
scroll to position [0, 0]
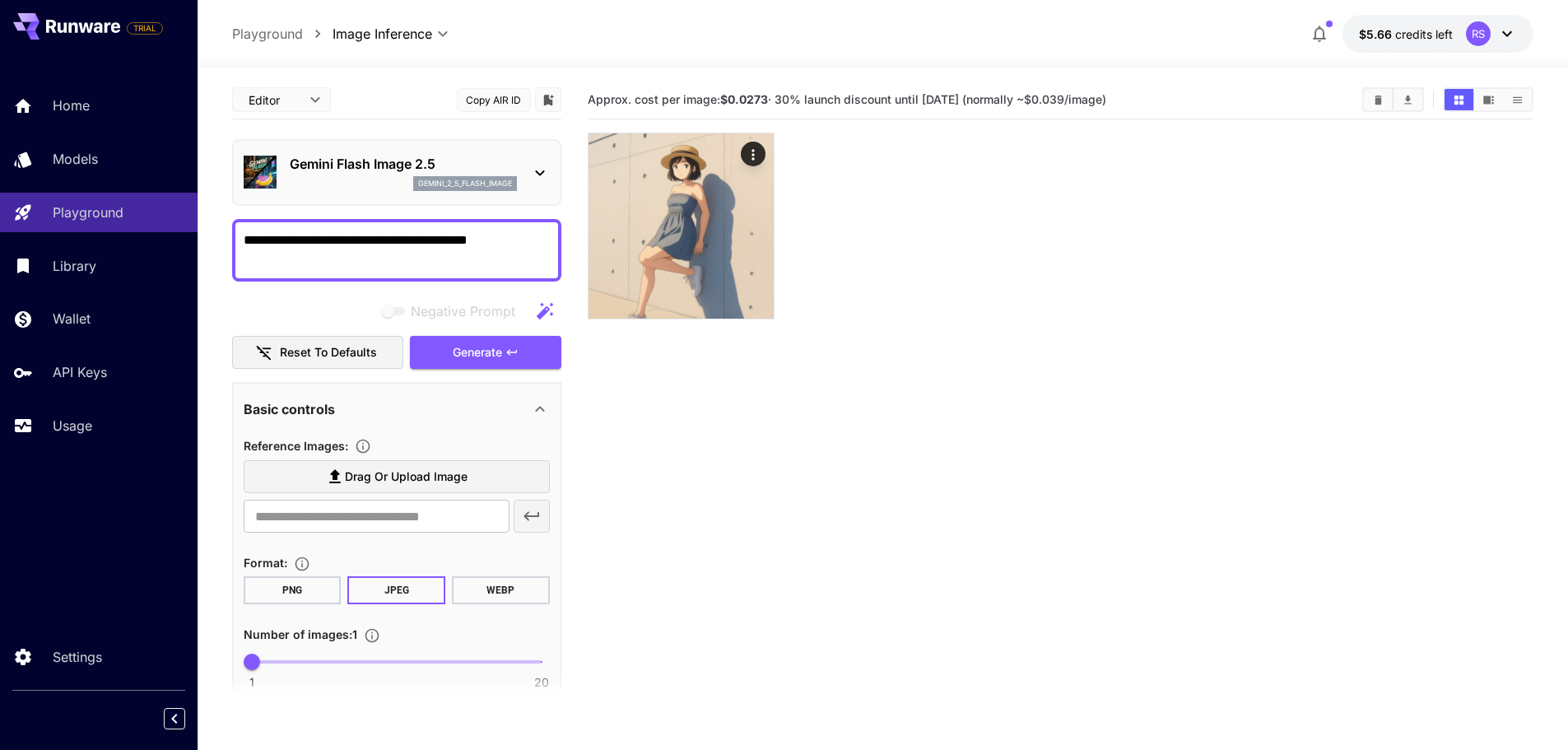
click at [339, 353] on button "Reset to defaults" at bounding box center [317, 352] width 171 height 33
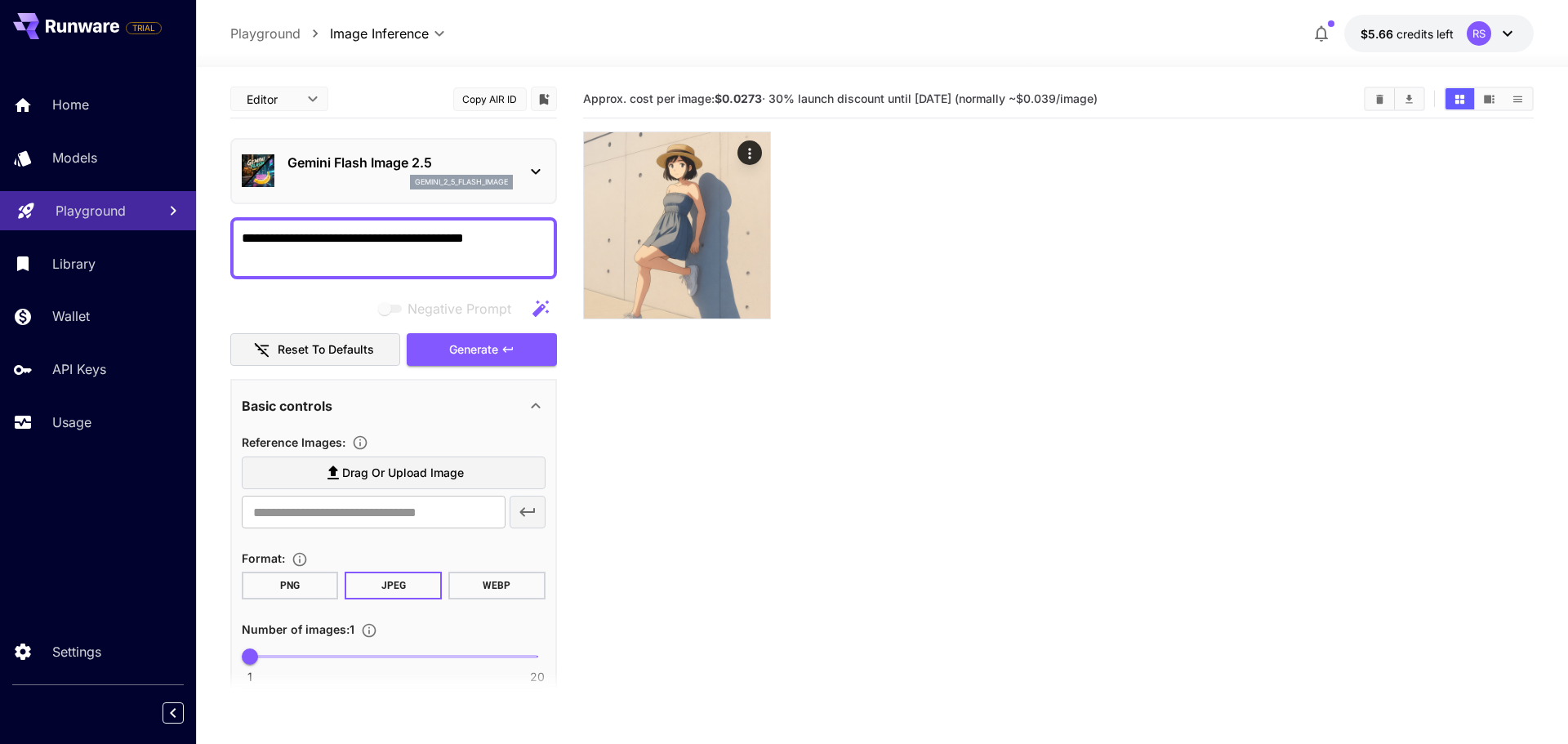
drag, startPoint x: 515, startPoint y: 233, endPoint x: 174, endPoint y: 229, distance: 341.0
click at [174, 229] on div "**********" at bounding box center [784, 436] width 1568 height 873
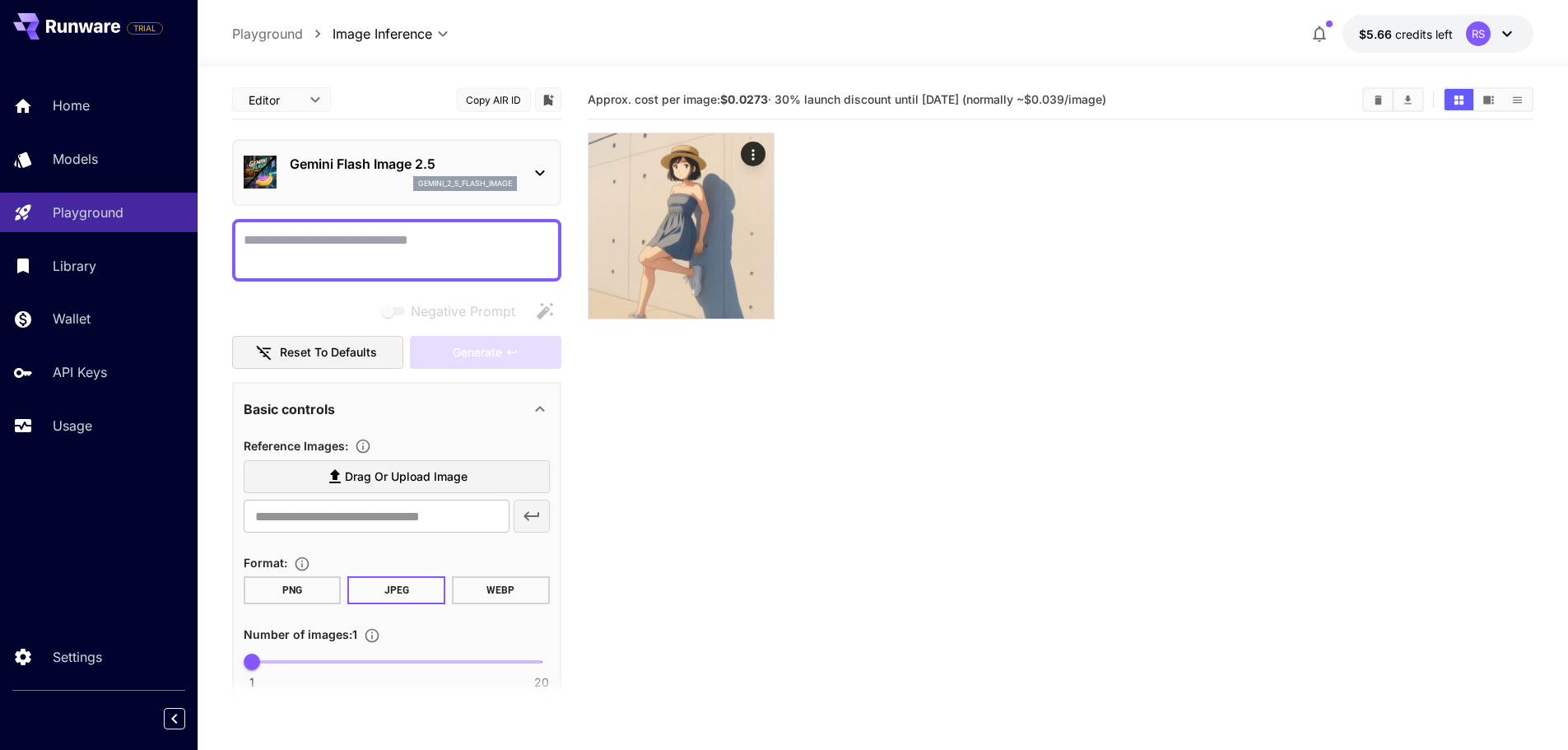
click at [845, 483] on section "Approx. cost per image: $0.0273 · 30% launch discount until [DATE] (normally ~$…" at bounding box center [1061, 455] width 947 height 750
click at [336, 348] on button "Reset to defaults" at bounding box center [317, 352] width 171 height 33
click at [45, 24] on button at bounding box center [67, 27] width 107 height 27
click at [59, 101] on p "Home" at bounding box center [75, 105] width 37 height 20
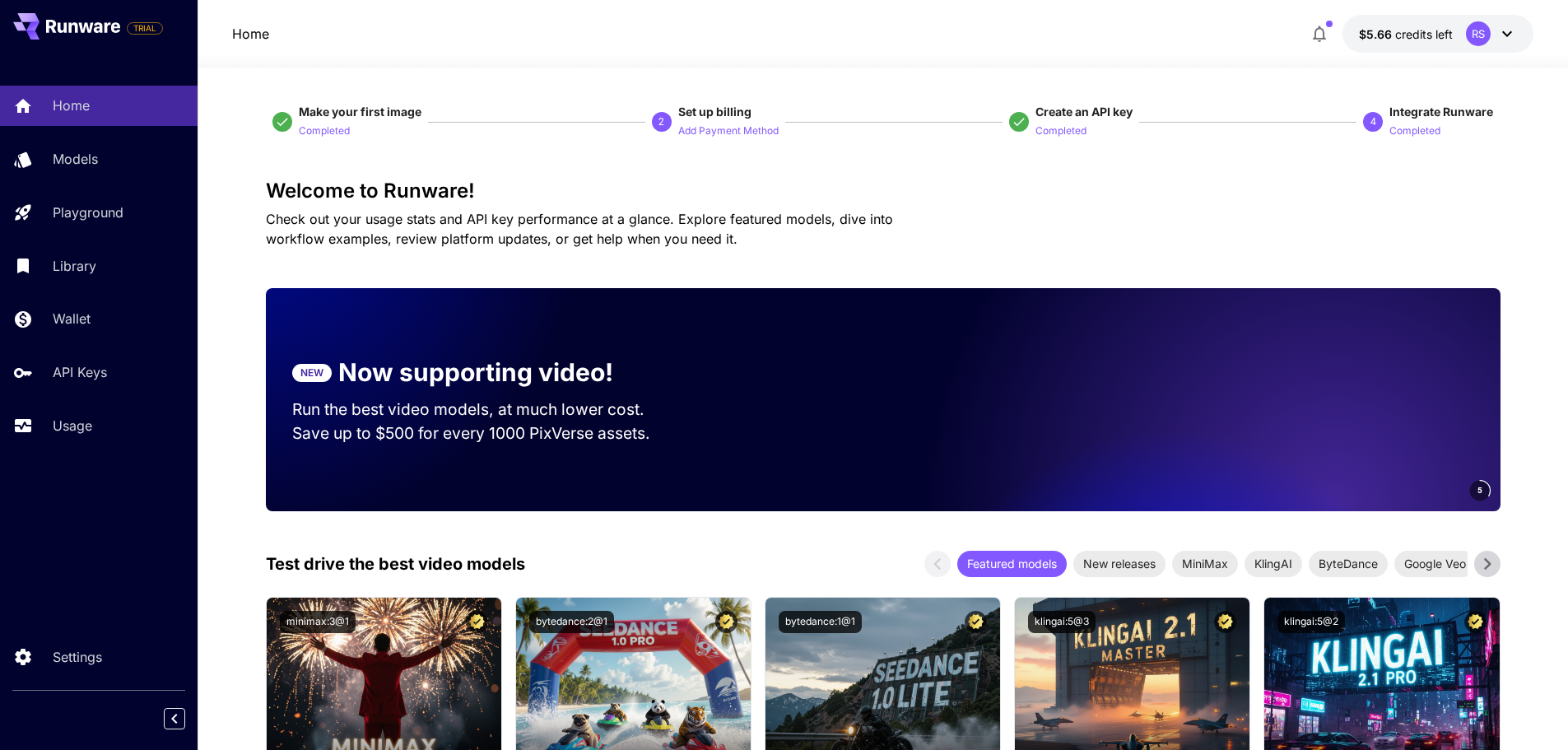
click at [1321, 38] on icon "button" at bounding box center [1320, 34] width 13 height 16
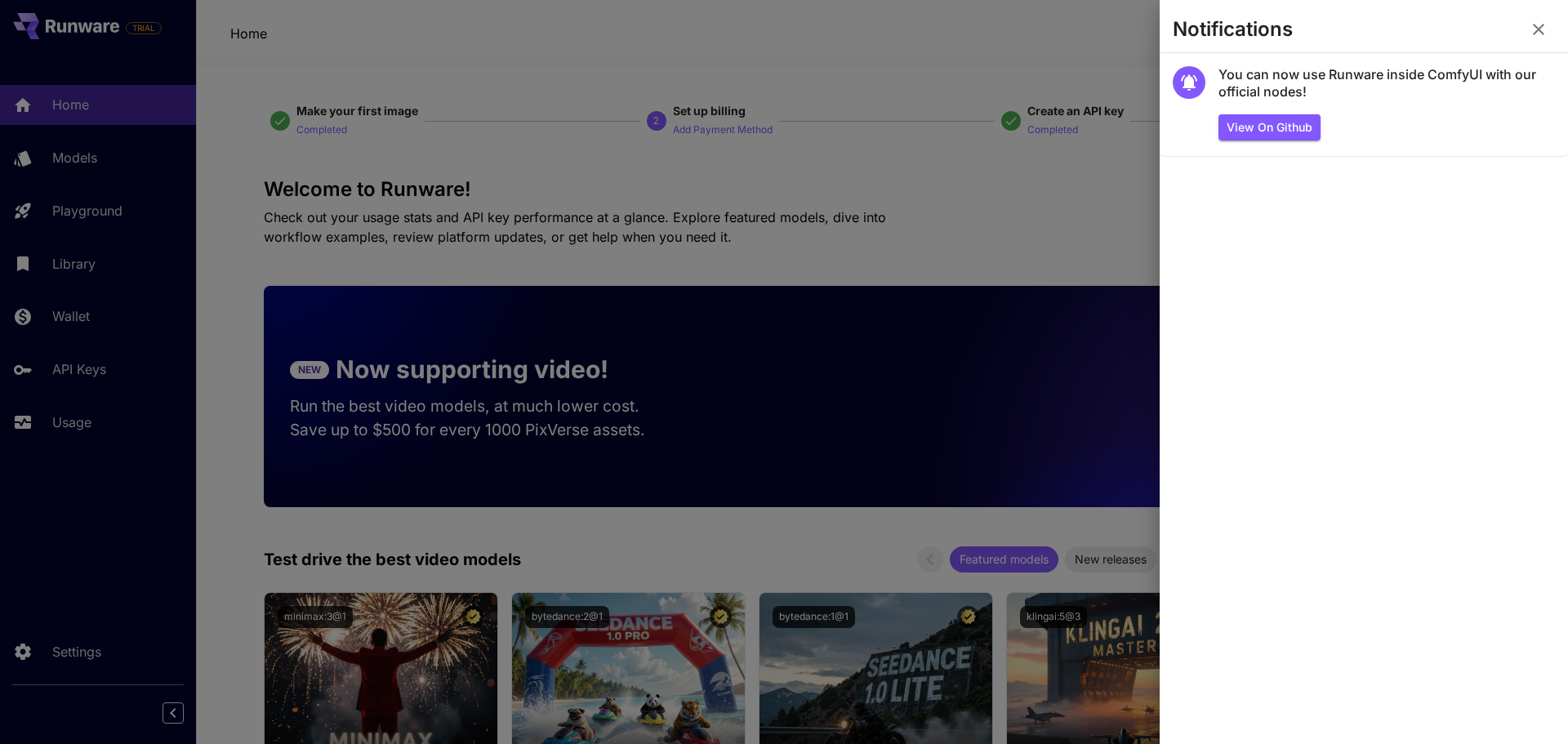
click at [1538, 32] on icon "button" at bounding box center [1539, 29] width 20 height 20
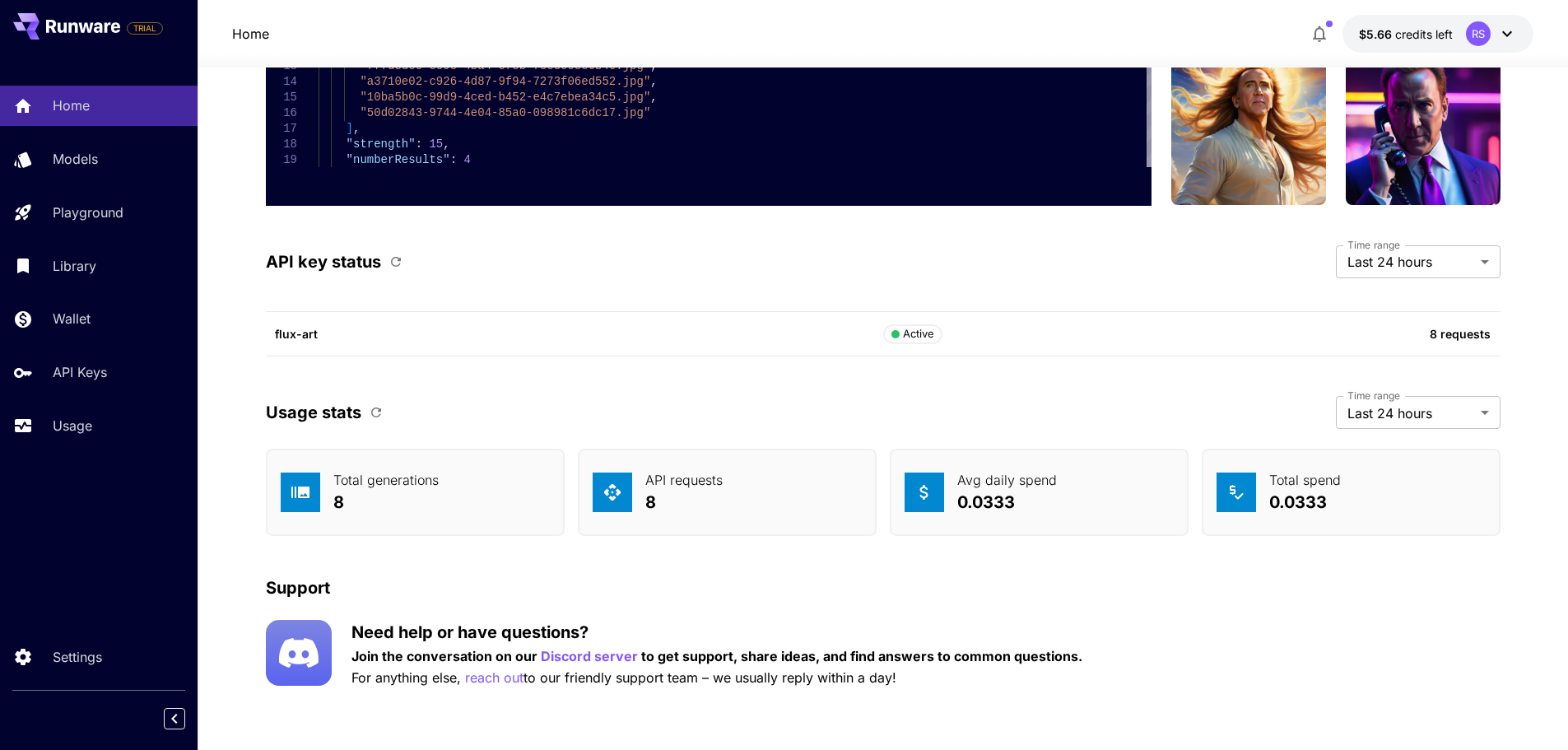
scroll to position [4274, 0]
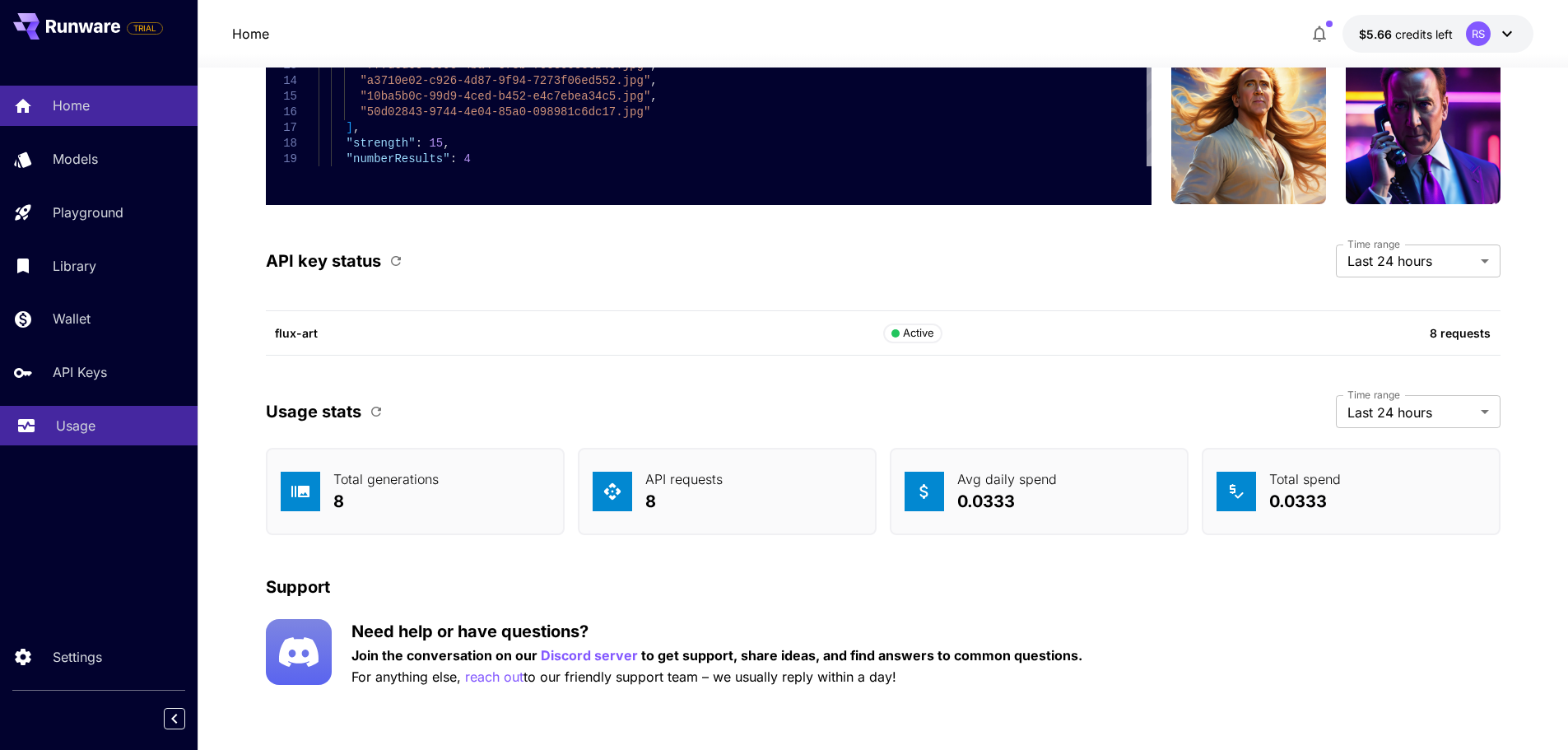
click at [76, 432] on p "Usage" at bounding box center [75, 425] width 39 height 20
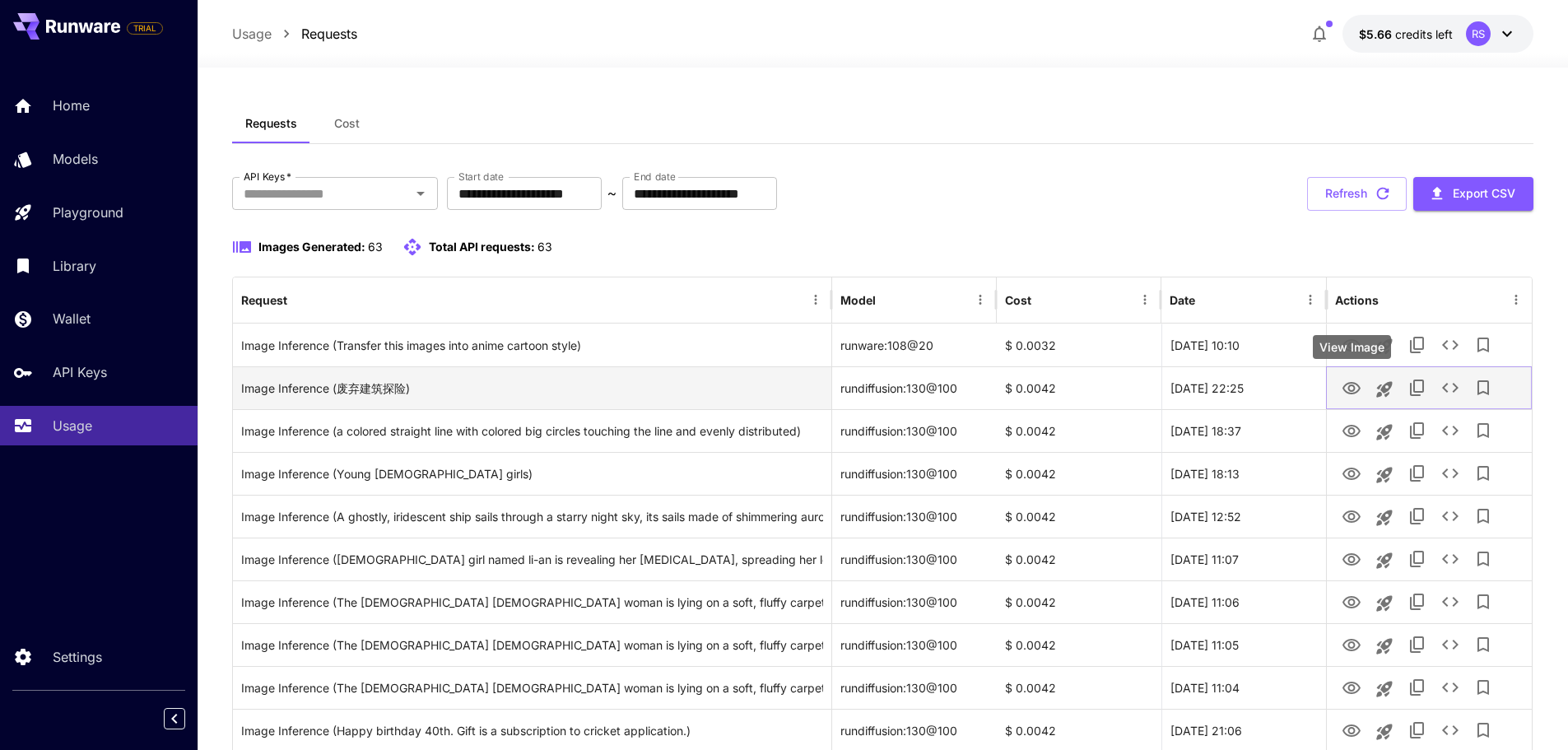
click at [1350, 383] on icon "View Image" at bounding box center [1351, 388] width 20 height 20
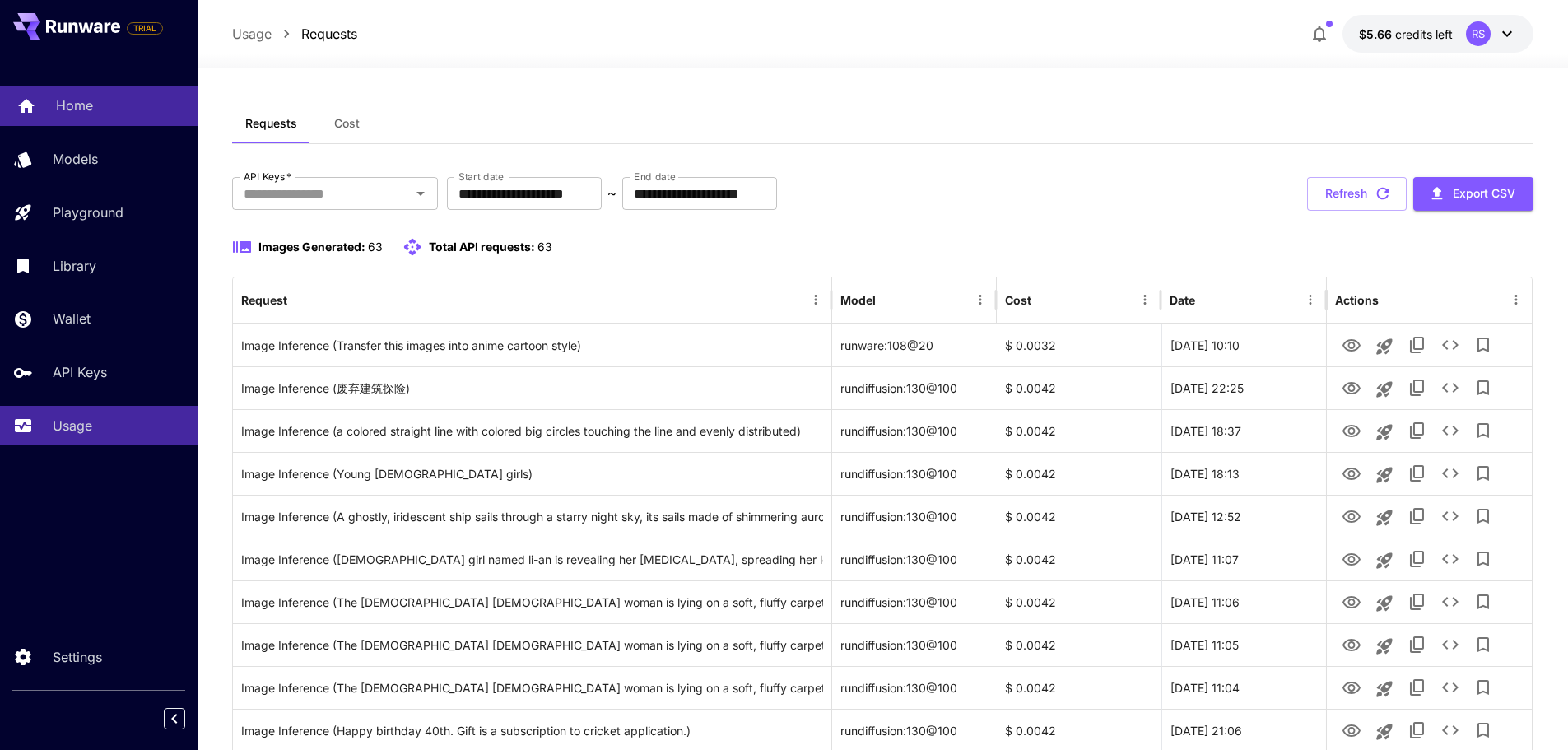
click at [62, 98] on p "Home" at bounding box center [75, 105] width 37 height 20
